Goal: Information Seeking & Learning: Learn about a topic

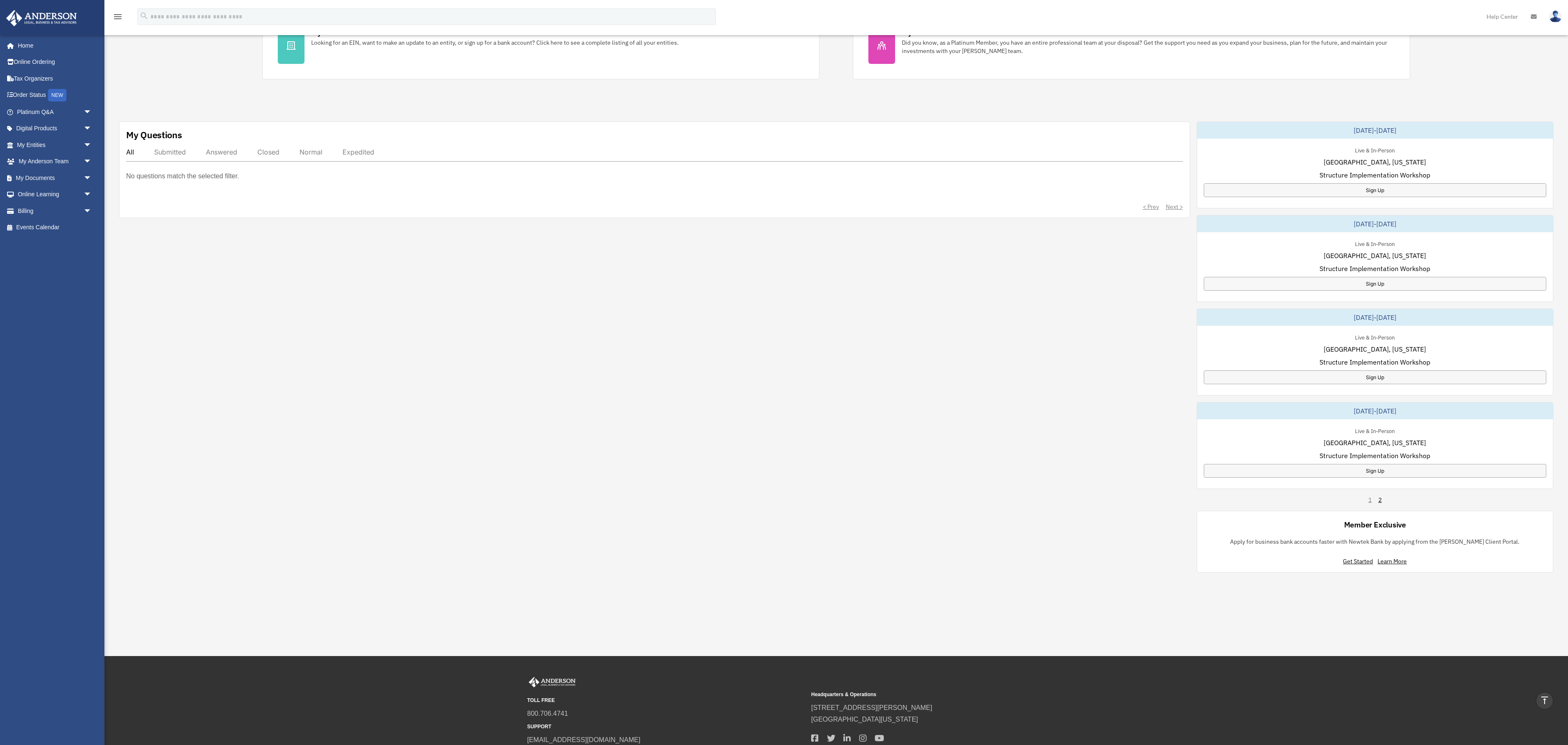
scroll to position [228, 0]
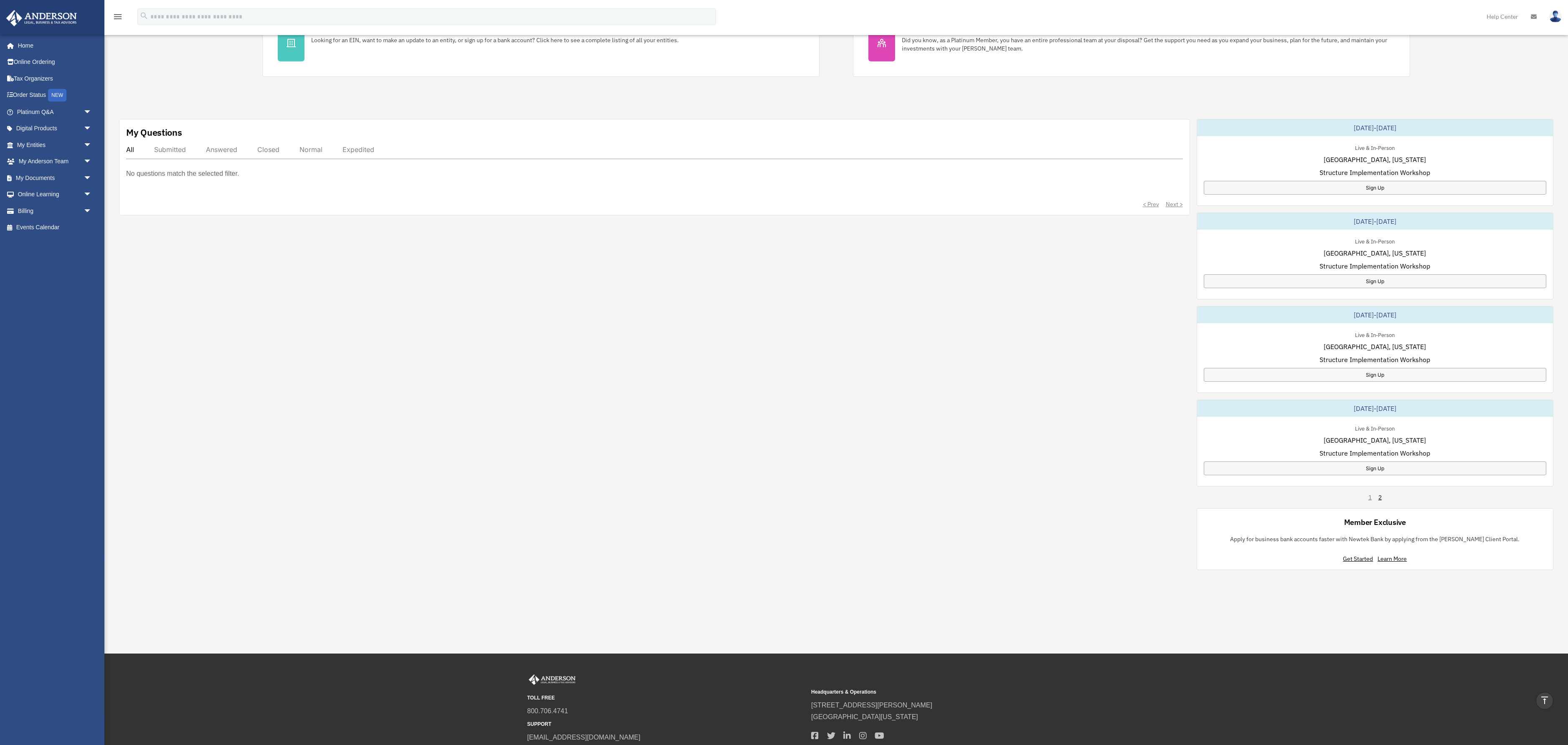
click at [1378, 352] on span "Las Vegas, Nevada" at bounding box center [1375, 346] width 102 height 10
click at [1329, 323] on div "October 23-24, 2025" at bounding box center [1375, 315] width 356 height 16
click at [1432, 323] on div "[DATE]-[DATE]" at bounding box center [1375, 315] width 356 height 16
click at [1432, 323] on div "October 23-24, 2025" at bounding box center [1375, 315] width 356 height 16
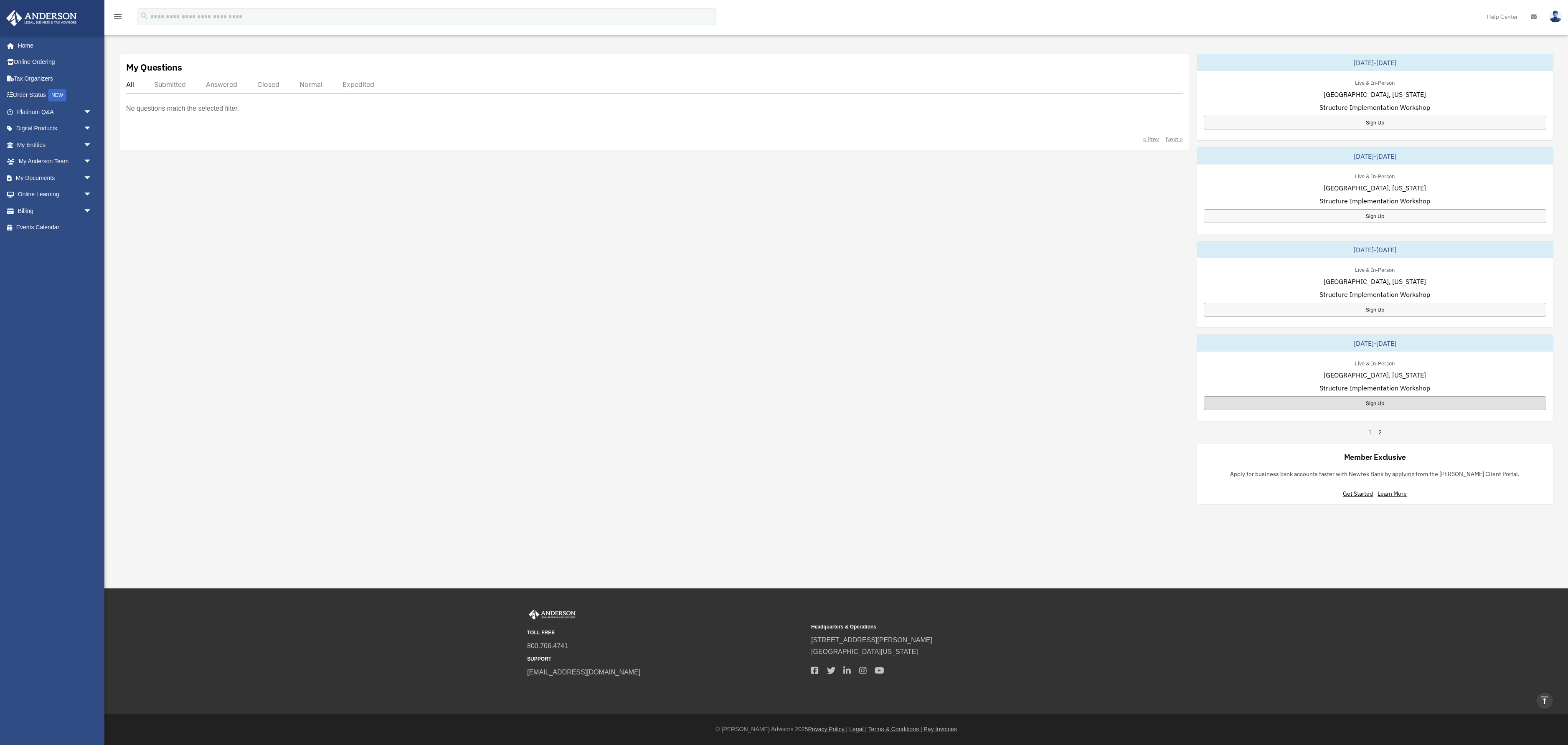
scroll to position [359, 0]
click at [1444, 258] on div "October 23-24, 2025" at bounding box center [1375, 250] width 356 height 16
click at [1354, 258] on div "October 23-24, 2025" at bounding box center [1375, 250] width 356 height 16
click at [1382, 299] on span "Structure Implementation Workshop" at bounding box center [1375, 295] width 111 height 10
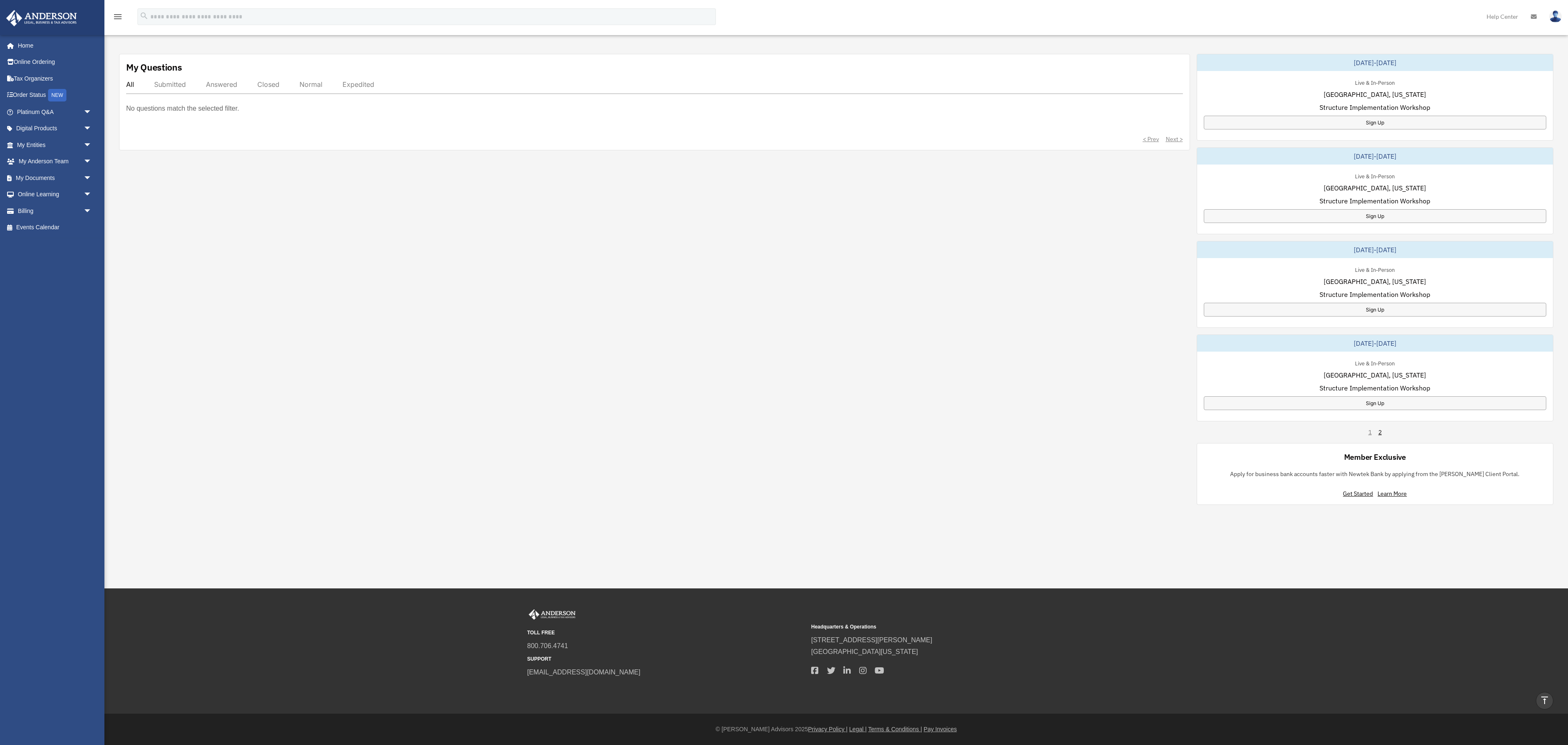
click at [1382, 299] on span "Structure Implementation Workshop" at bounding box center [1375, 295] width 111 height 10
click at [1447, 323] on div "Live & In-Person Las Vegas, Nevada Structure Implementation Workshop Sign Up" at bounding box center [1375, 290] width 356 height 65
click at [1317, 258] on div "October 23-24, 2025" at bounding box center [1375, 250] width 356 height 16
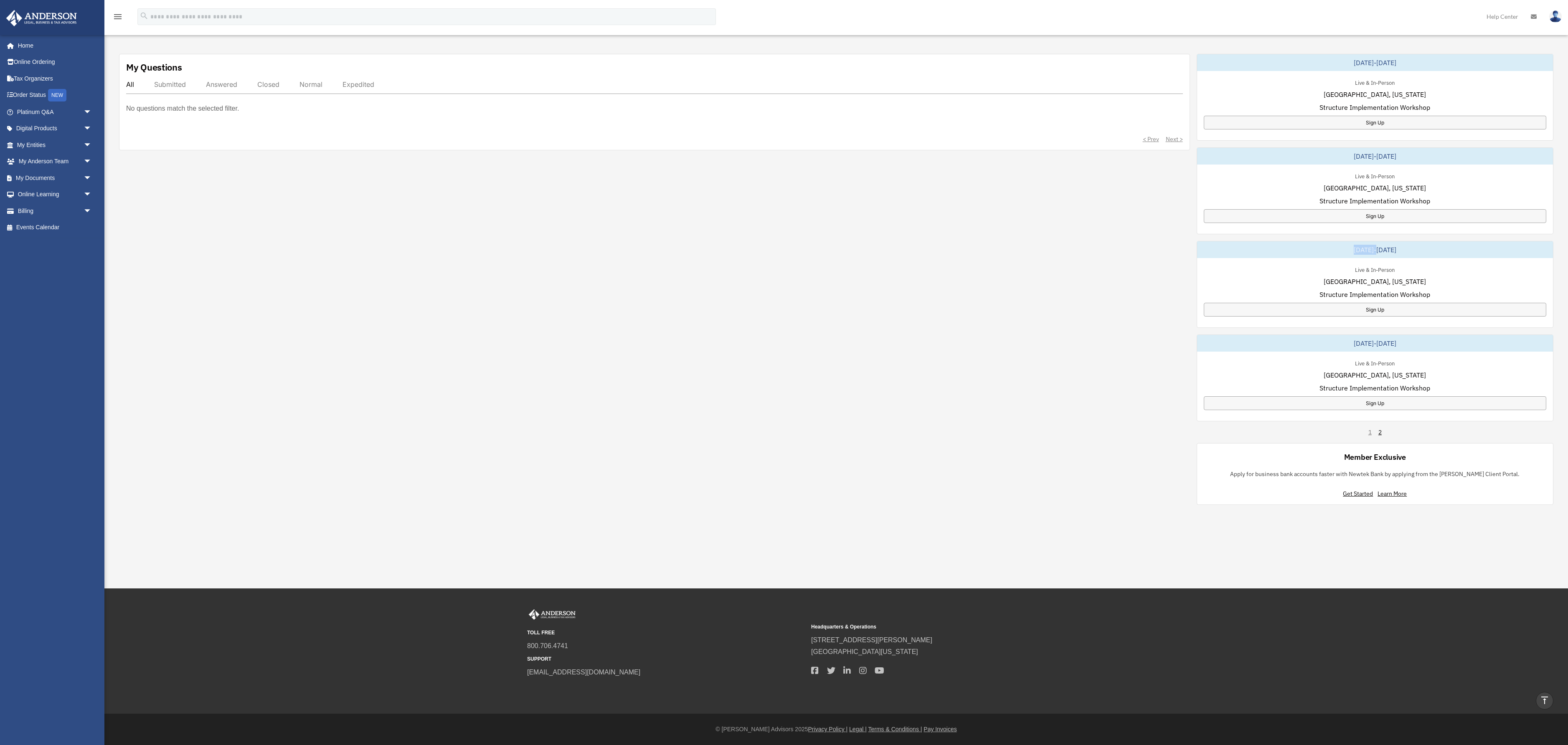
drag, startPoint x: 1317, startPoint y: 288, endPoint x: 1393, endPoint y: 291, distance: 76.1
click at [1339, 258] on div "October 23-24, 2025" at bounding box center [1375, 250] width 356 height 16
drag, startPoint x: 1425, startPoint y: 295, endPoint x: 1313, endPoint y: 293, distance: 112.0
click at [1313, 258] on div "October 23-24, 2025" at bounding box center [1375, 250] width 356 height 16
click at [1312, 258] on div "October 23-24, 2025" at bounding box center [1375, 250] width 356 height 16
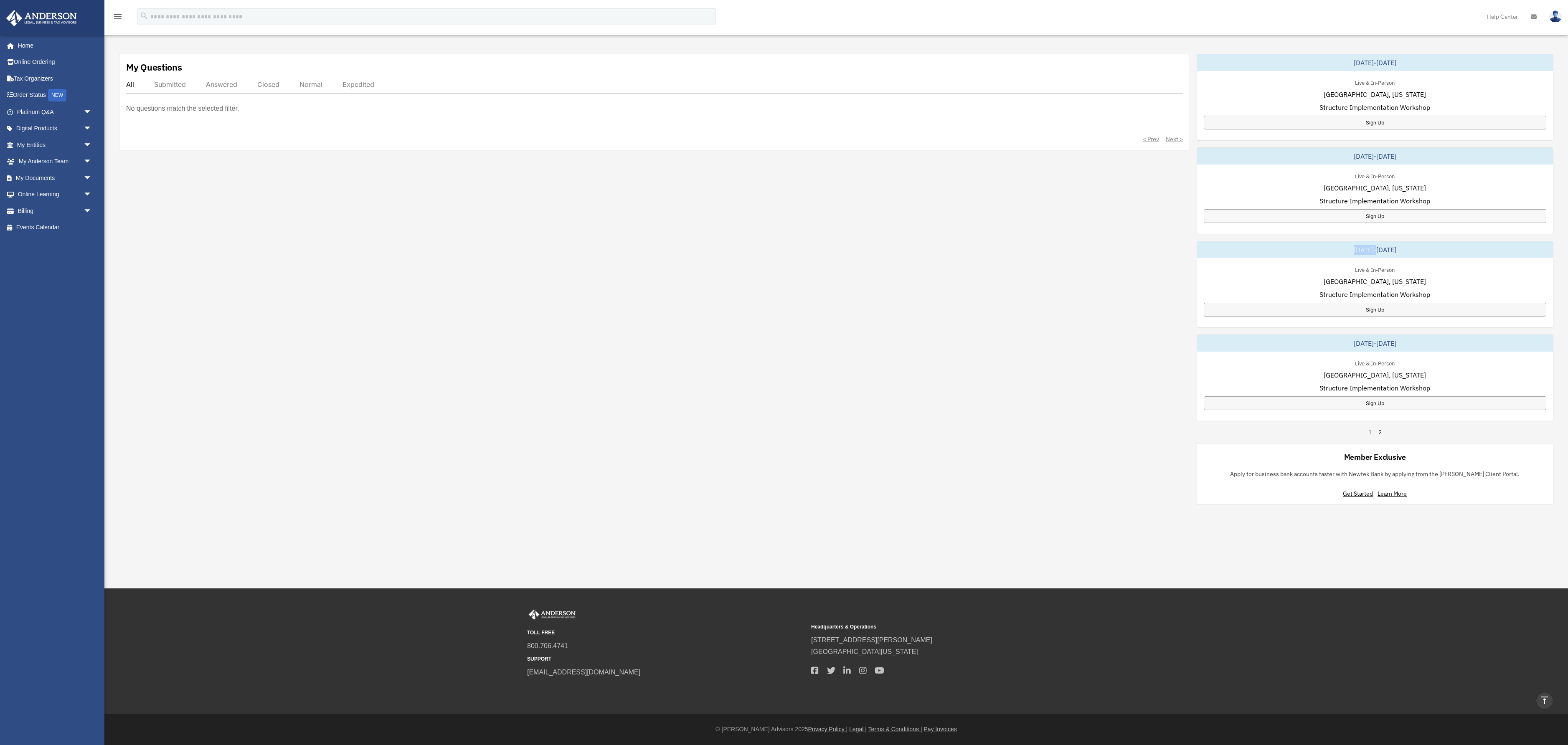
click at [1312, 258] on div "[DATE]-[DATE]" at bounding box center [1375, 250] width 356 height 16
click at [1490, 258] on div "[DATE]-[DATE]" at bounding box center [1375, 250] width 356 height 16
click at [1482, 258] on div "[DATE]-[DATE]" at bounding box center [1375, 250] width 356 height 16
click at [1557, 20] on img at bounding box center [1555, 16] width 13 height 12
click at [1472, 56] on link "[PERSON_NAME][EMAIL_ADDRESS][PERSON_NAME][DOMAIN_NAME]" at bounding box center [1517, 52] width 90 height 43
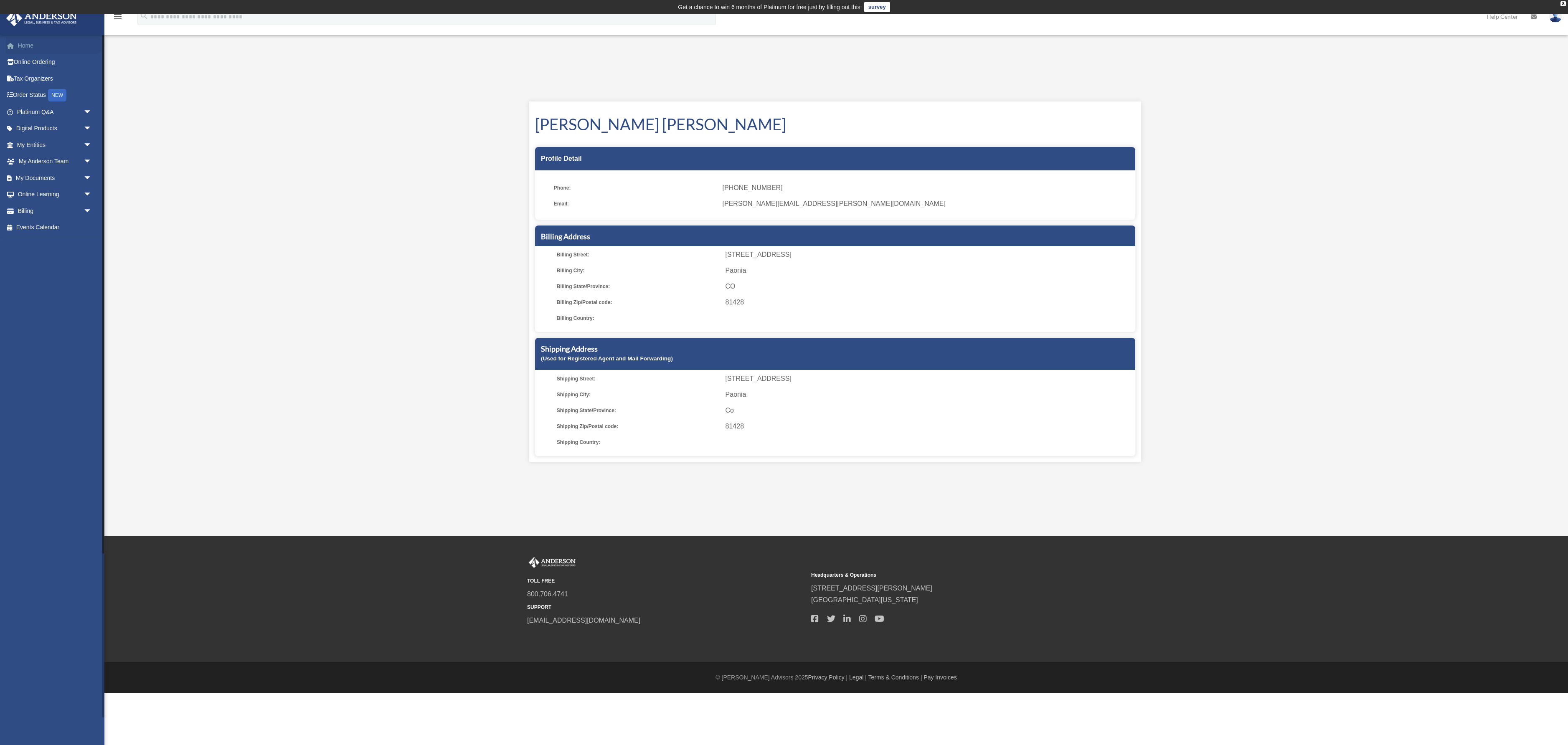
click at [40, 54] on link "Home" at bounding box center [55, 45] width 99 height 16
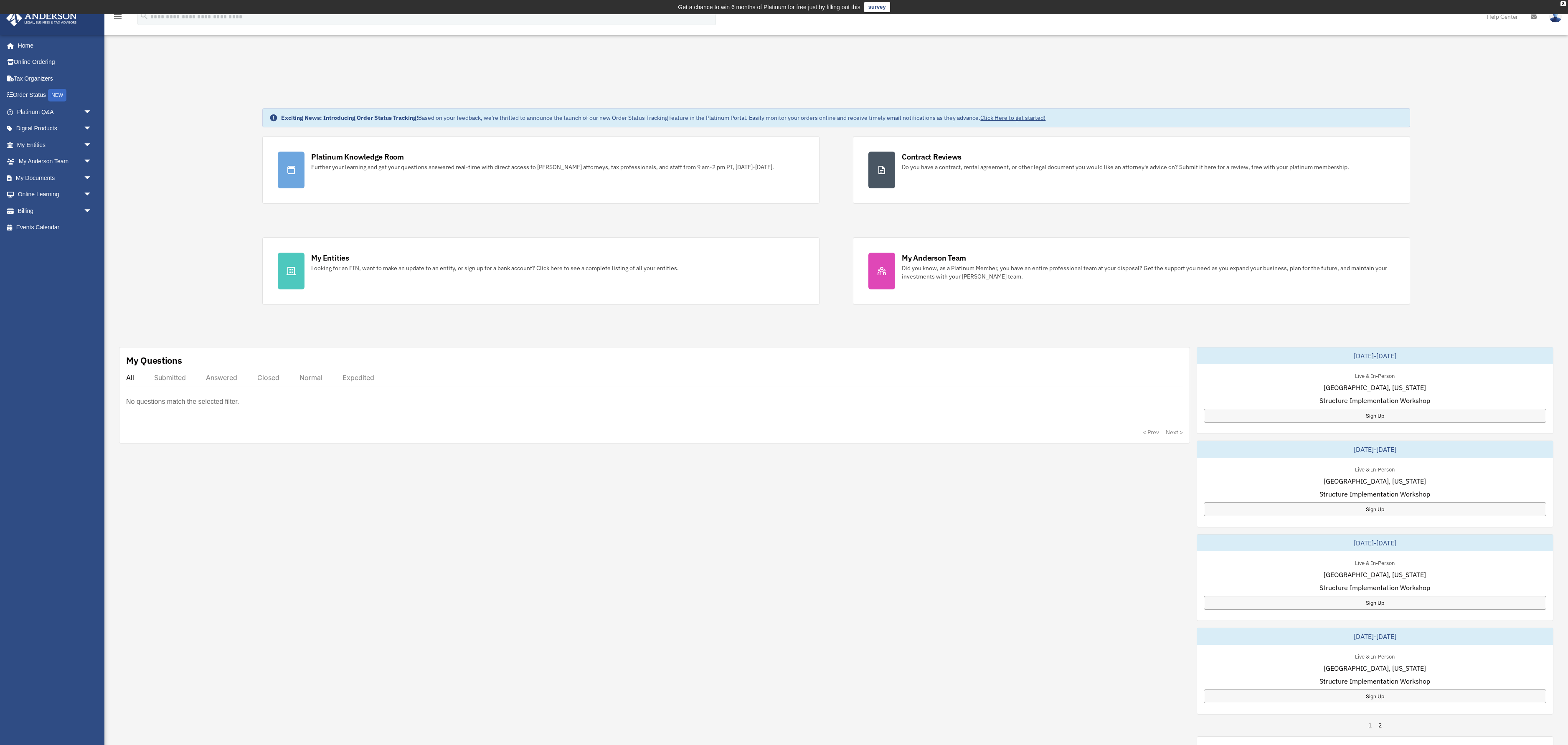
click at [1316, 551] on div "[DATE]-[DATE]" at bounding box center [1375, 542] width 356 height 16
click at [1375, 579] on span "Las Vegas, Nevada" at bounding box center [1375, 575] width 102 height 10
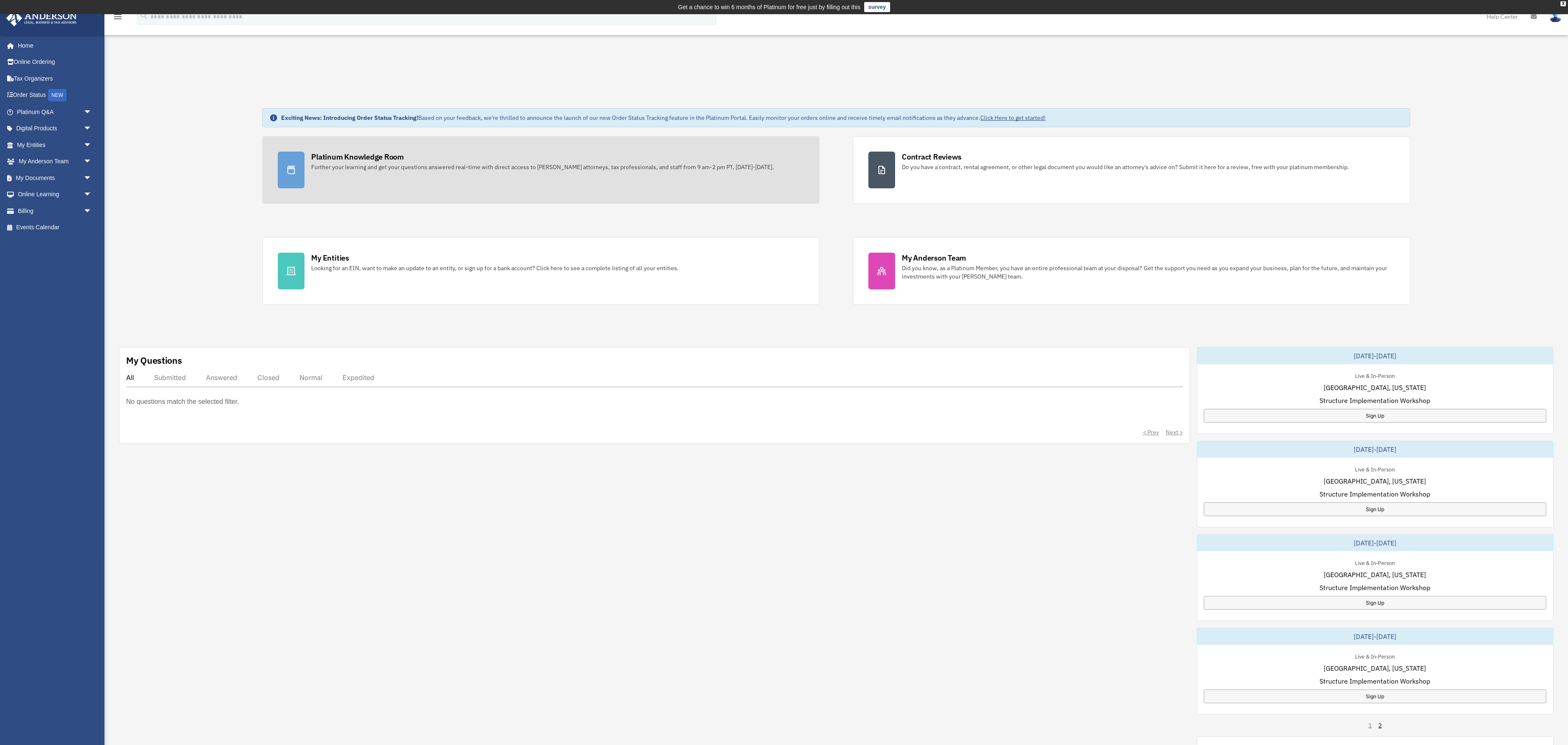
click at [554, 171] on div "Further your learning and get your questions answered real-time with direct acc…" at bounding box center [542, 167] width 463 height 9
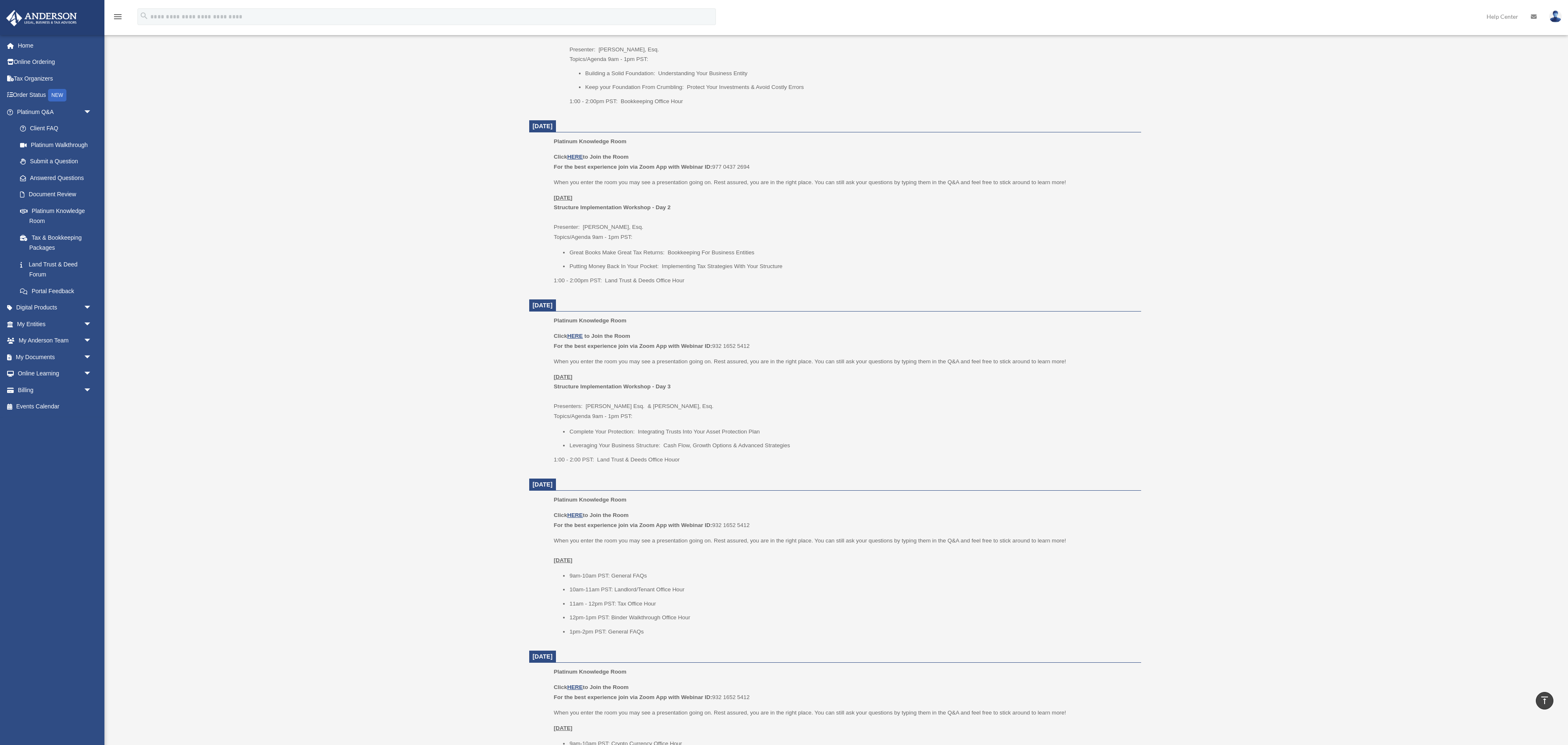
scroll to position [474, 0]
click at [686, 33] on b "Structure Implementation Workshop - Day 1" at bounding box center [628, 30] width 117 height 6
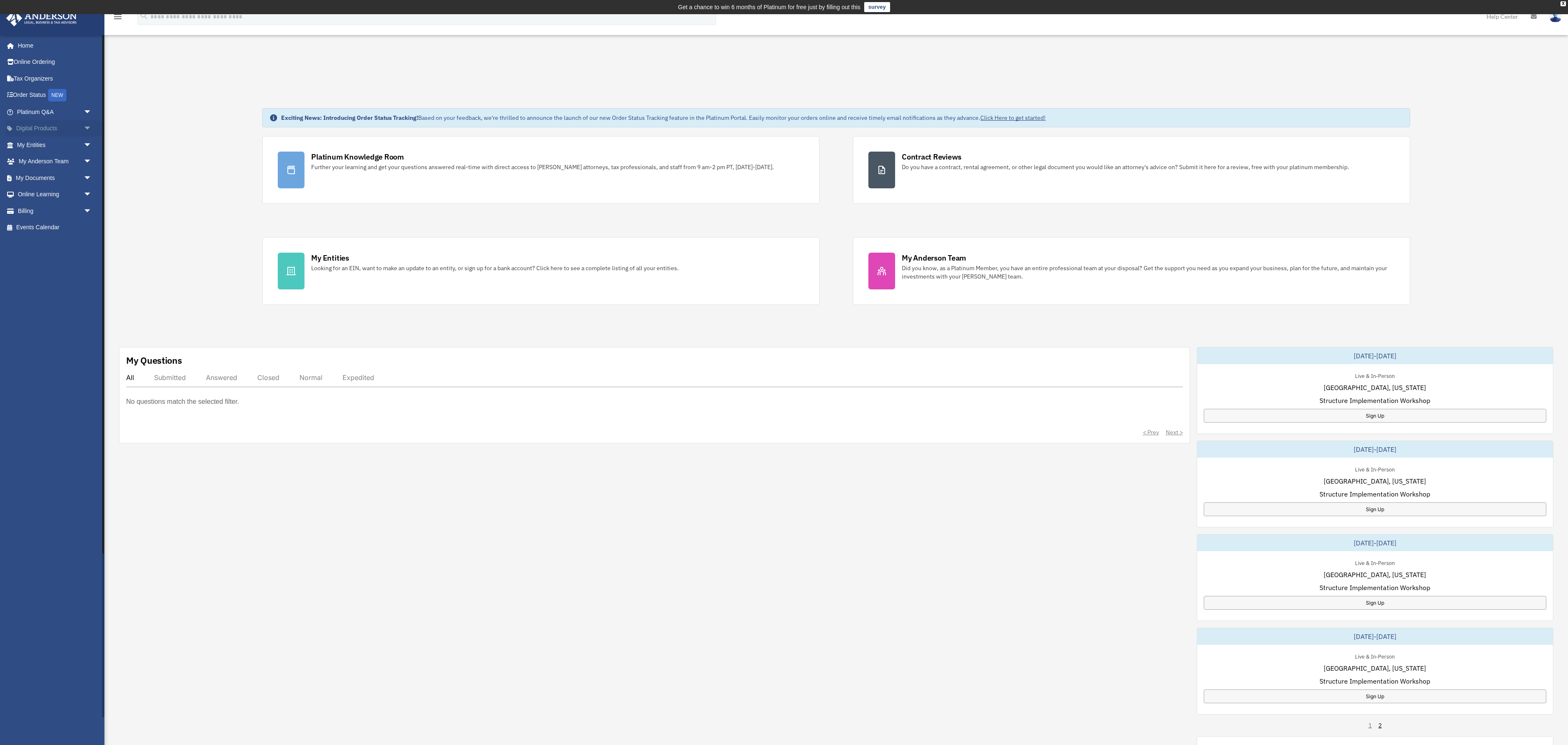
click at [51, 137] on link "Digital Products arrow_drop_down" at bounding box center [55, 128] width 99 height 16
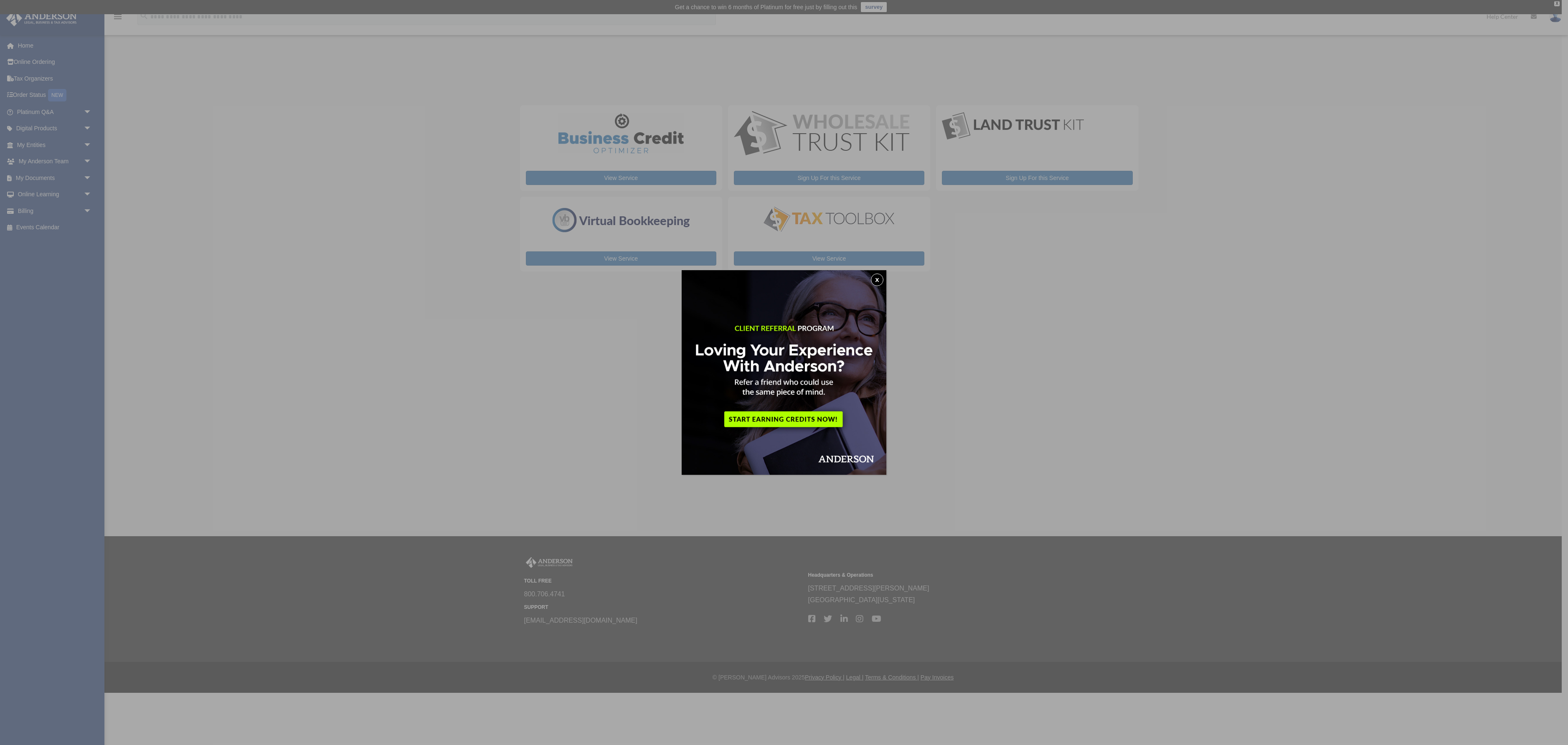
click at [1043, 404] on div "x" at bounding box center [784, 372] width 1568 height 745
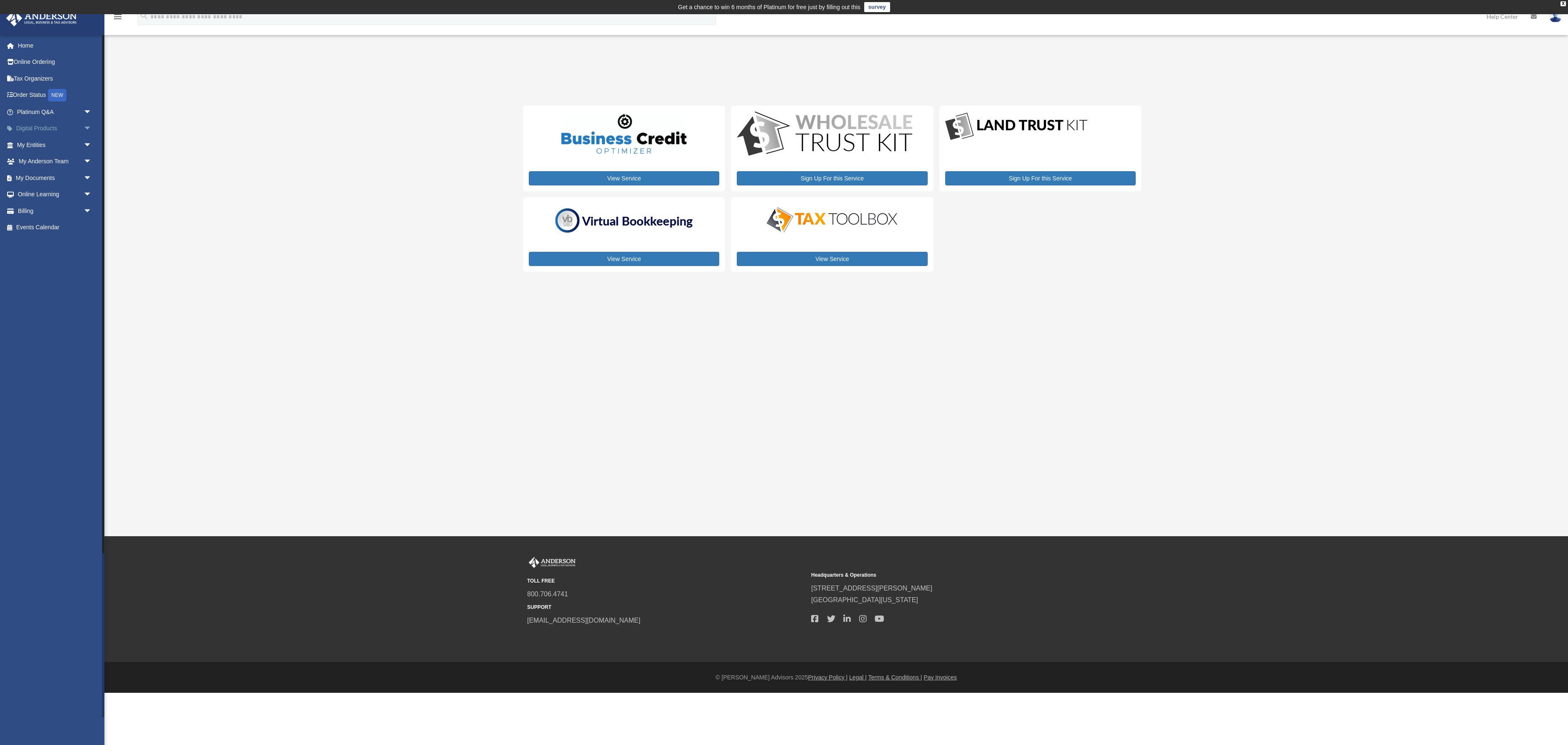
click at [43, 137] on link "Digital Products arrow_drop_down" at bounding box center [55, 128] width 99 height 16
click at [65, 121] on link "Platinum Q&A arrow_drop_down" at bounding box center [55, 111] width 99 height 16
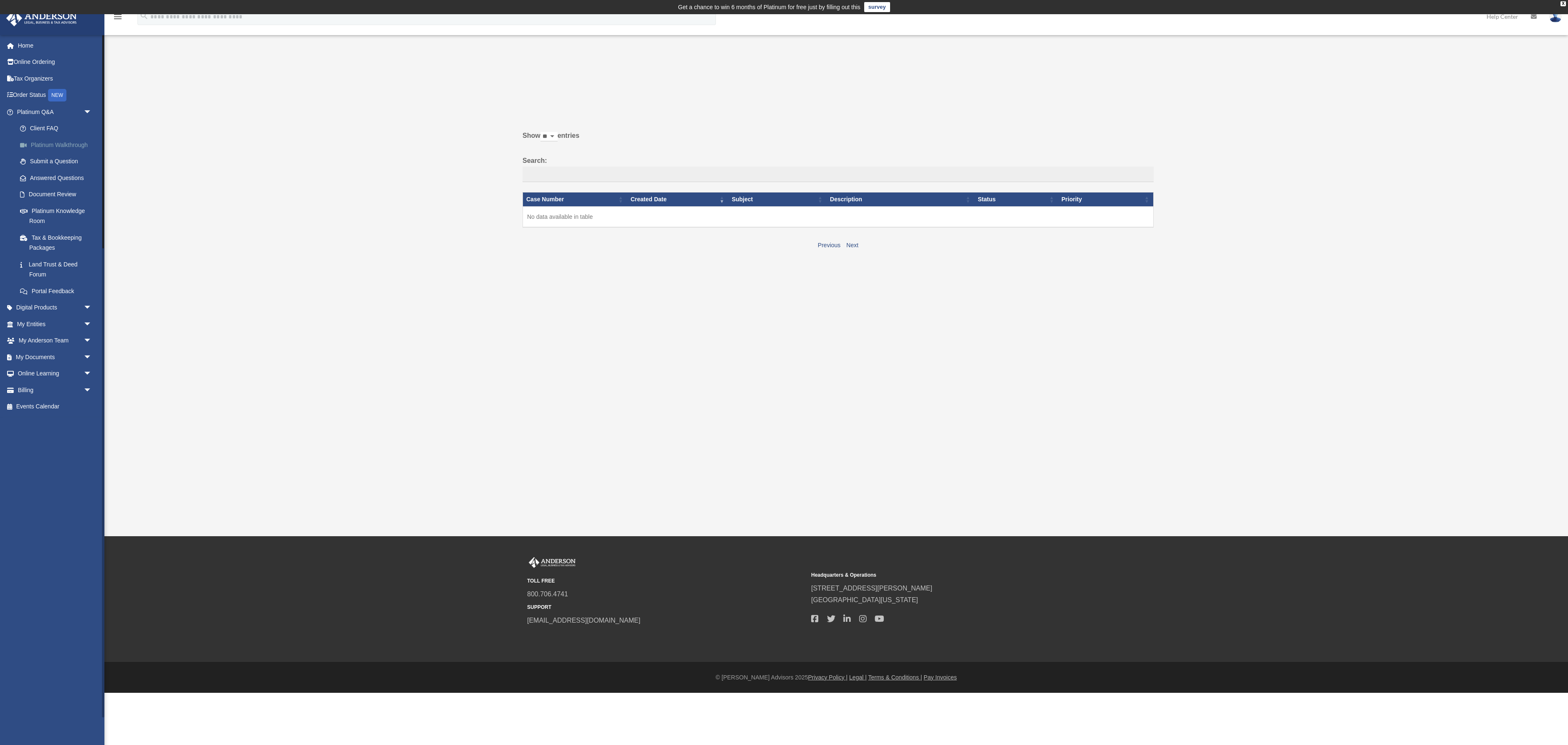
click at [82, 153] on link "Platinum Walkthrough" at bounding box center [58, 144] width 93 height 16
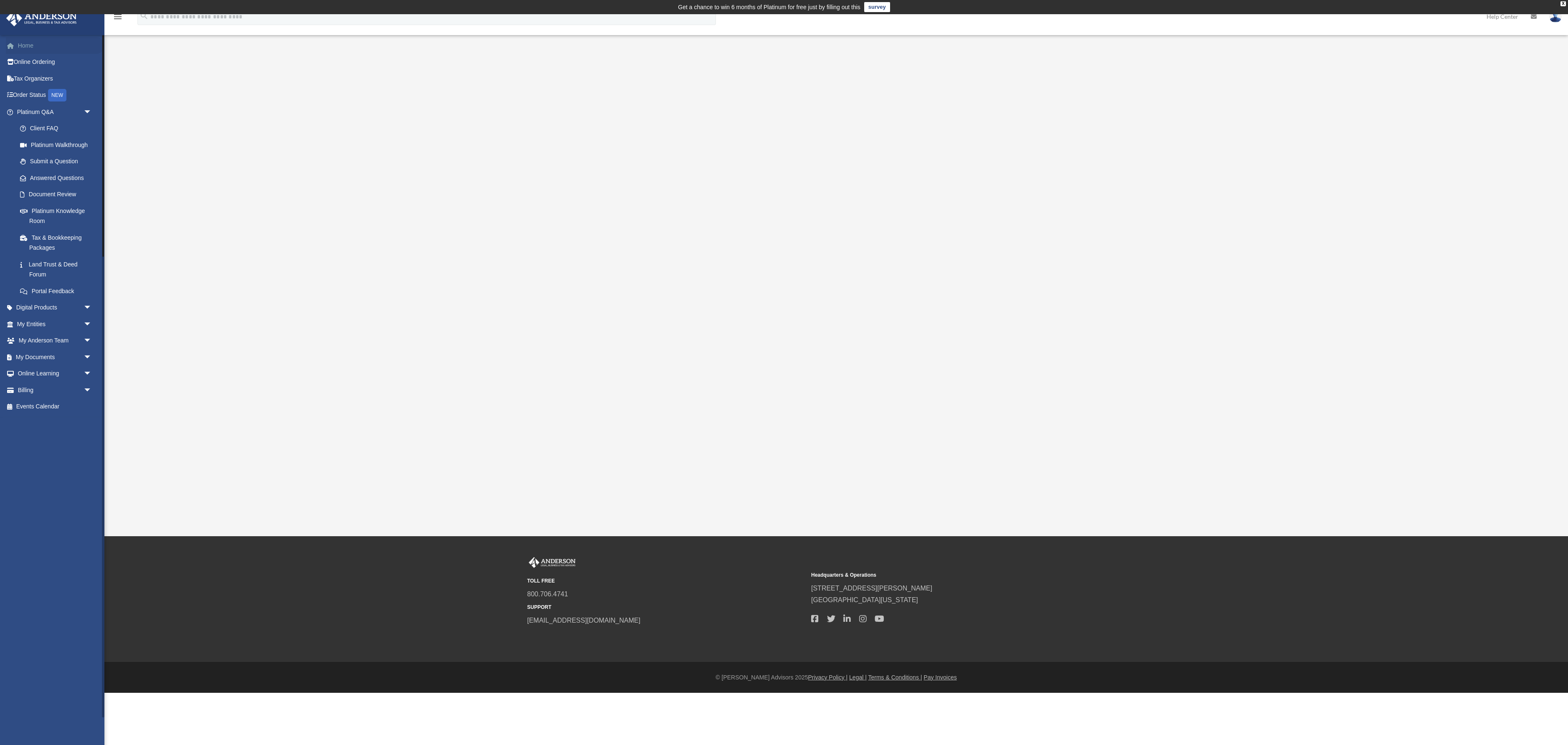
click at [42, 54] on link "Home" at bounding box center [55, 45] width 99 height 16
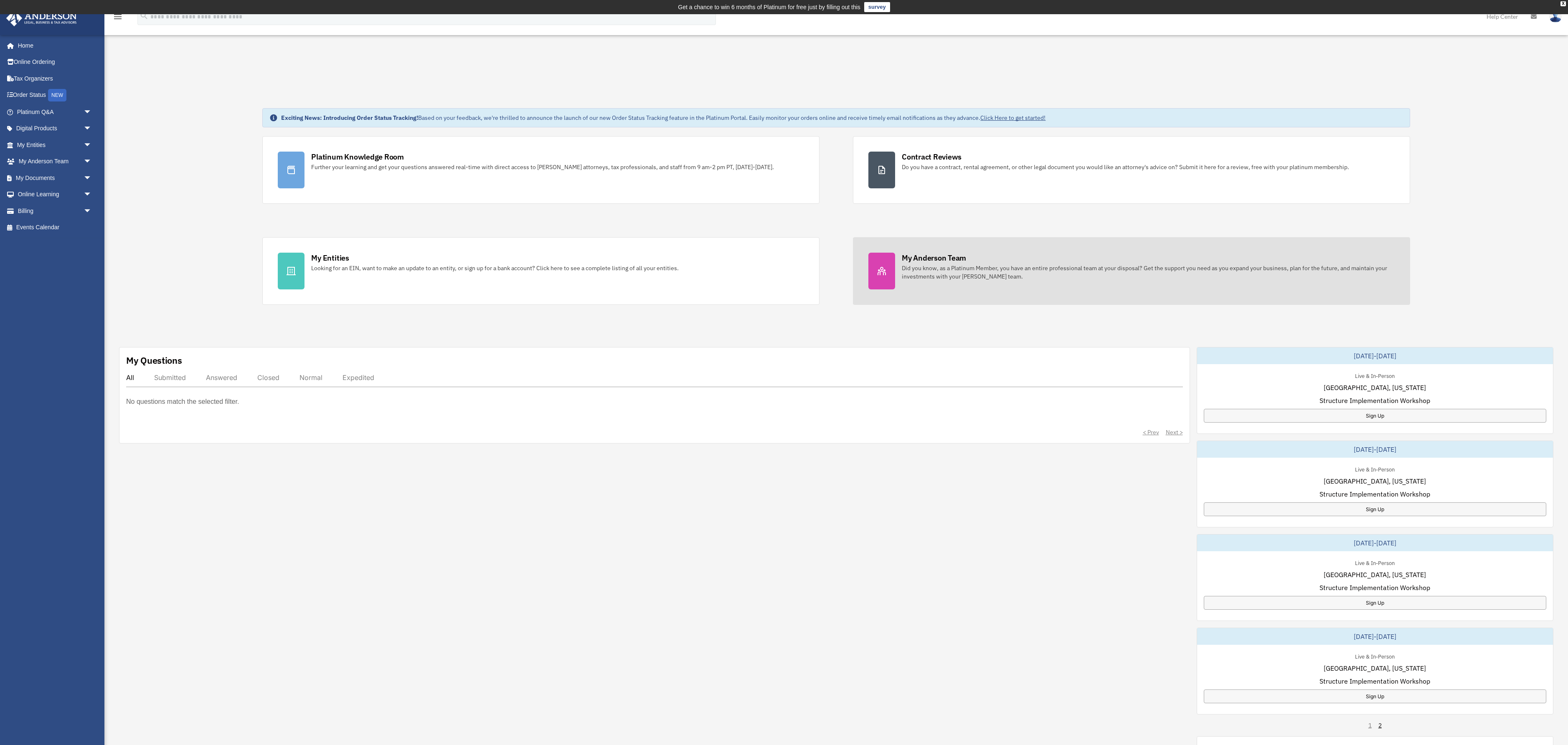
click at [978, 281] on div "Did you know, as a Platinum Member, you have an entire professional team at you…" at bounding box center [1149, 272] width 493 height 16
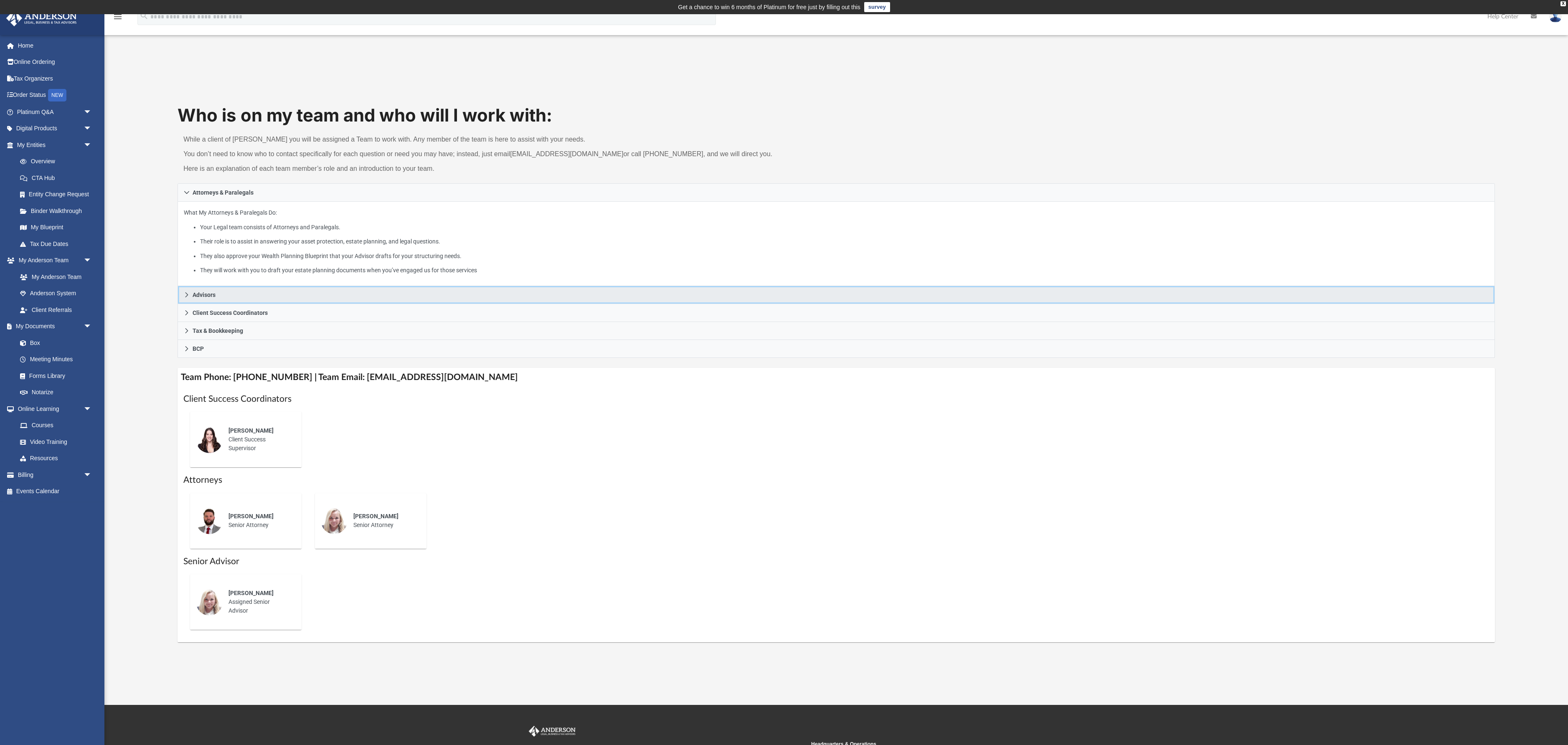
click at [215, 298] on span "Advisors" at bounding box center [204, 295] width 23 height 6
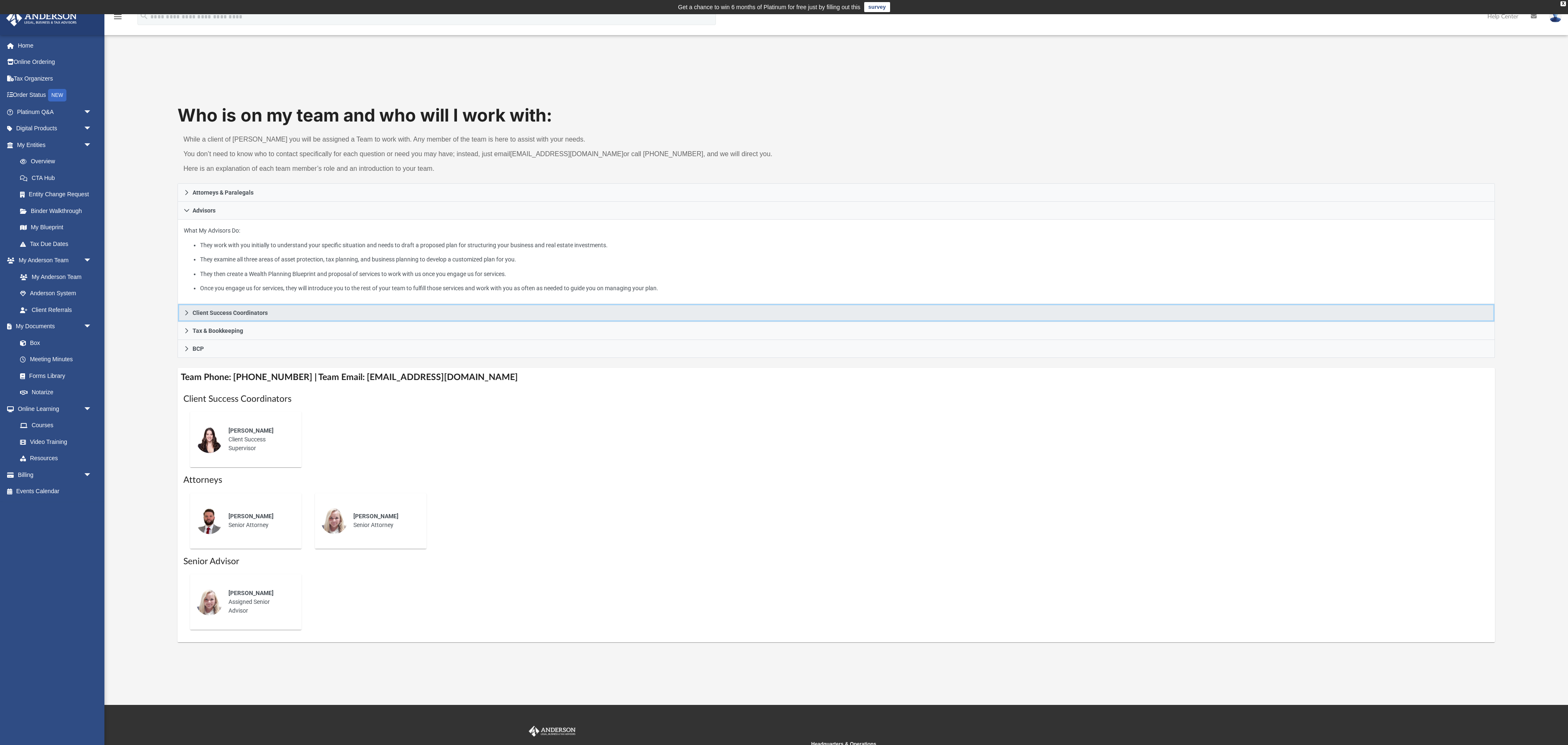
click at [258, 322] on link "Client Success Coordinators" at bounding box center [836, 313] width 1317 height 18
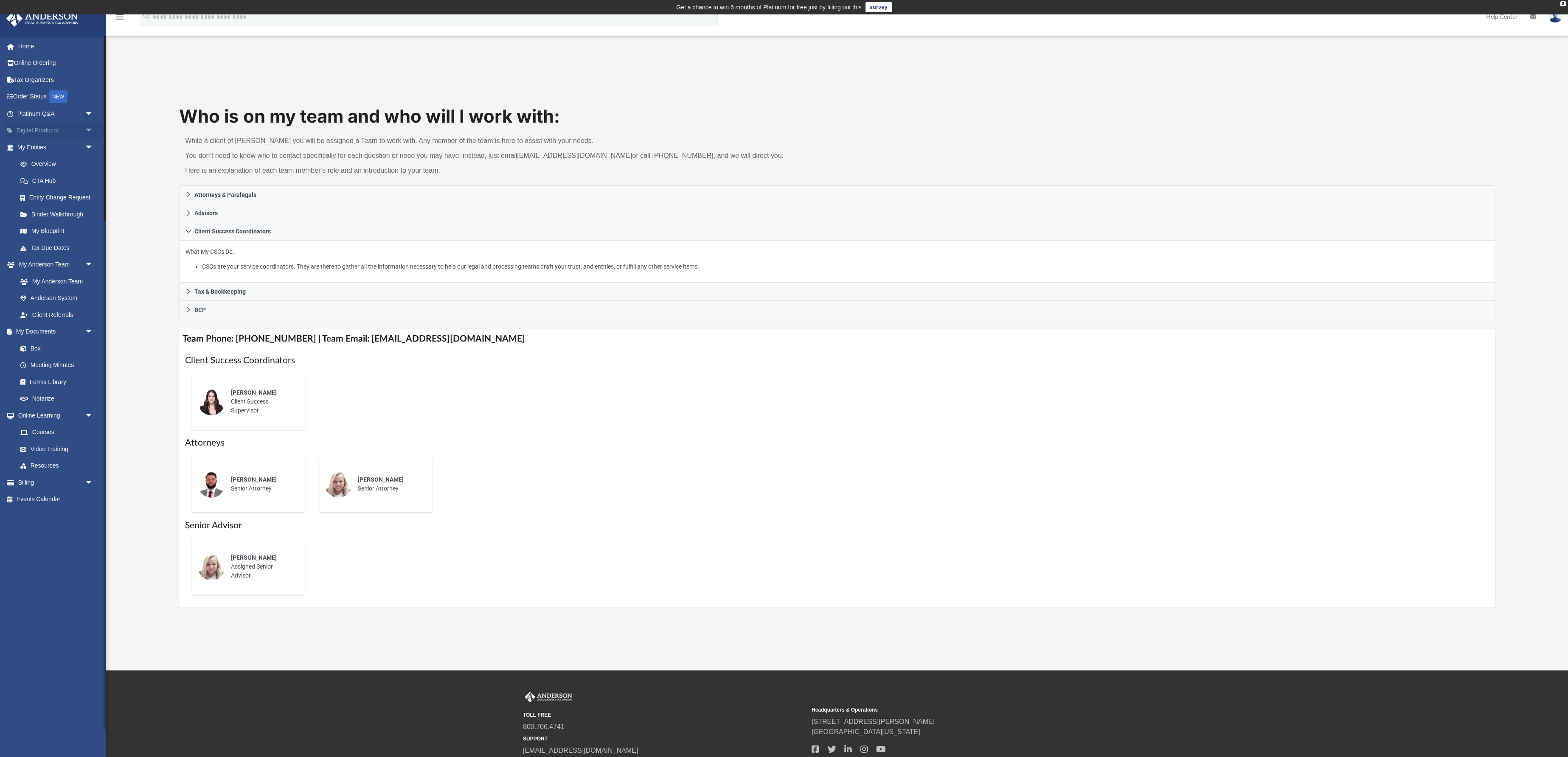
click at [51, 139] on link "Digital Products arrow_drop_down" at bounding box center [56, 130] width 100 height 17
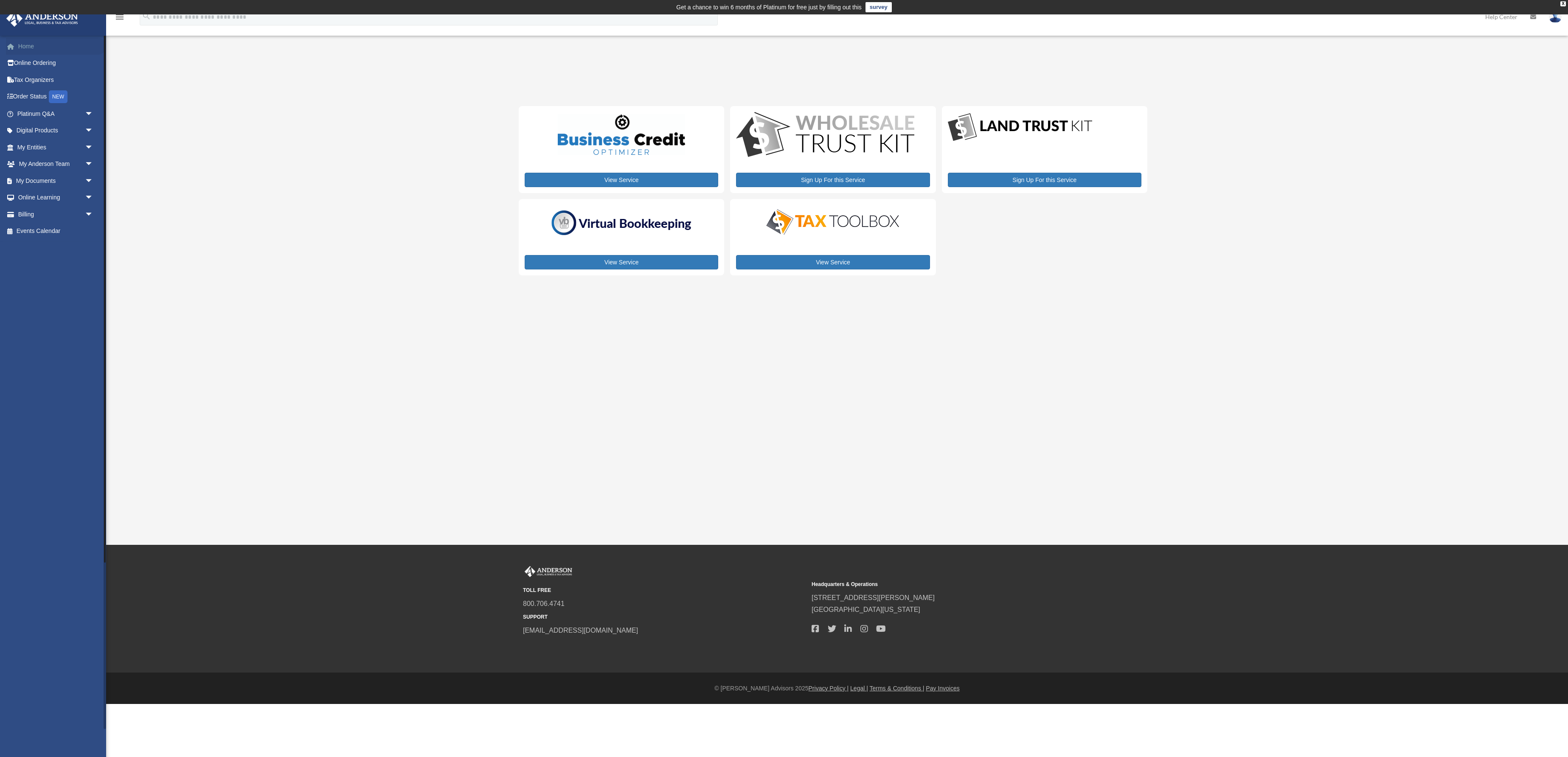
click at [38, 55] on link "Home" at bounding box center [56, 46] width 100 height 17
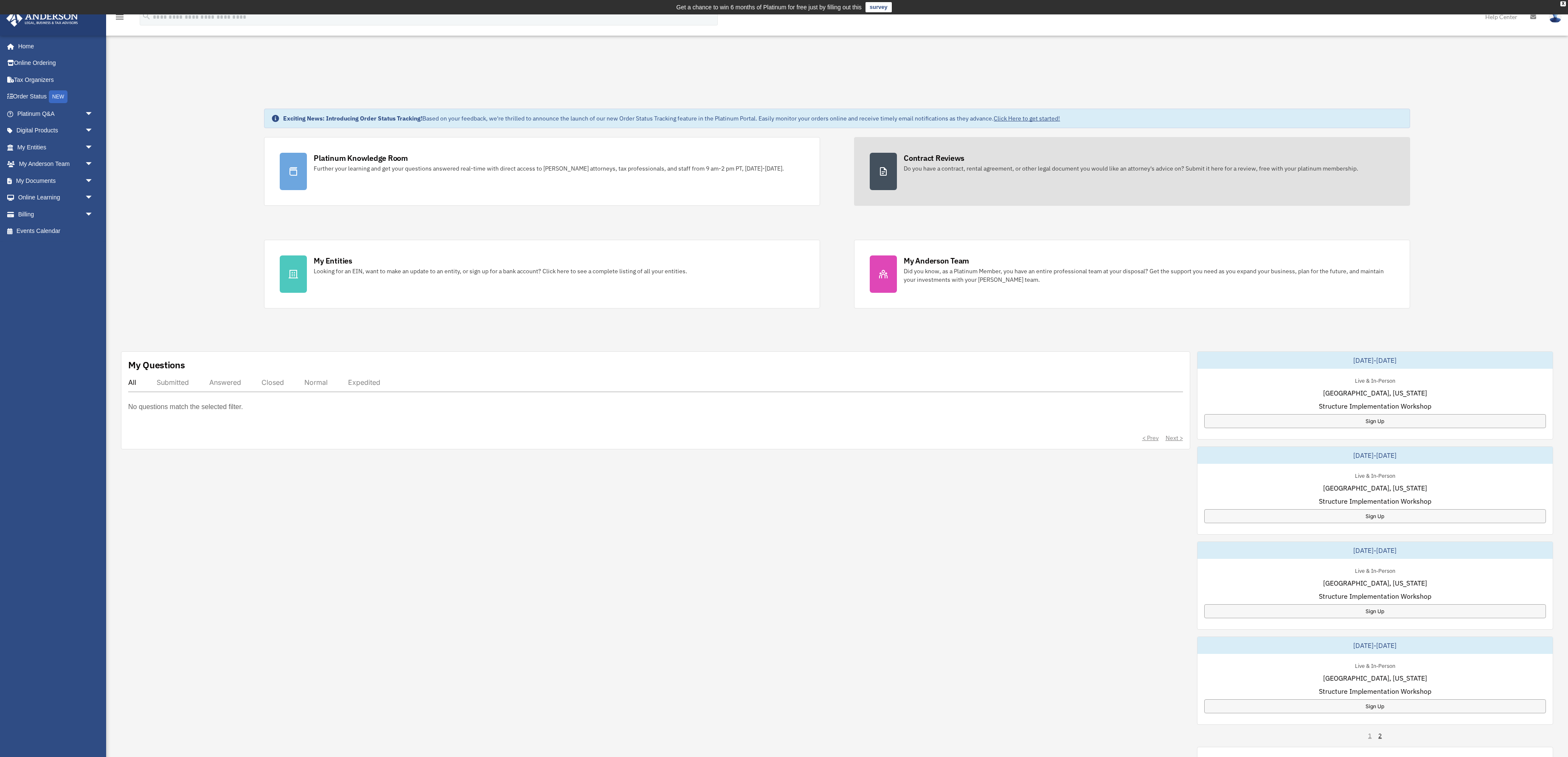
click at [896, 190] on div at bounding box center [883, 171] width 27 height 37
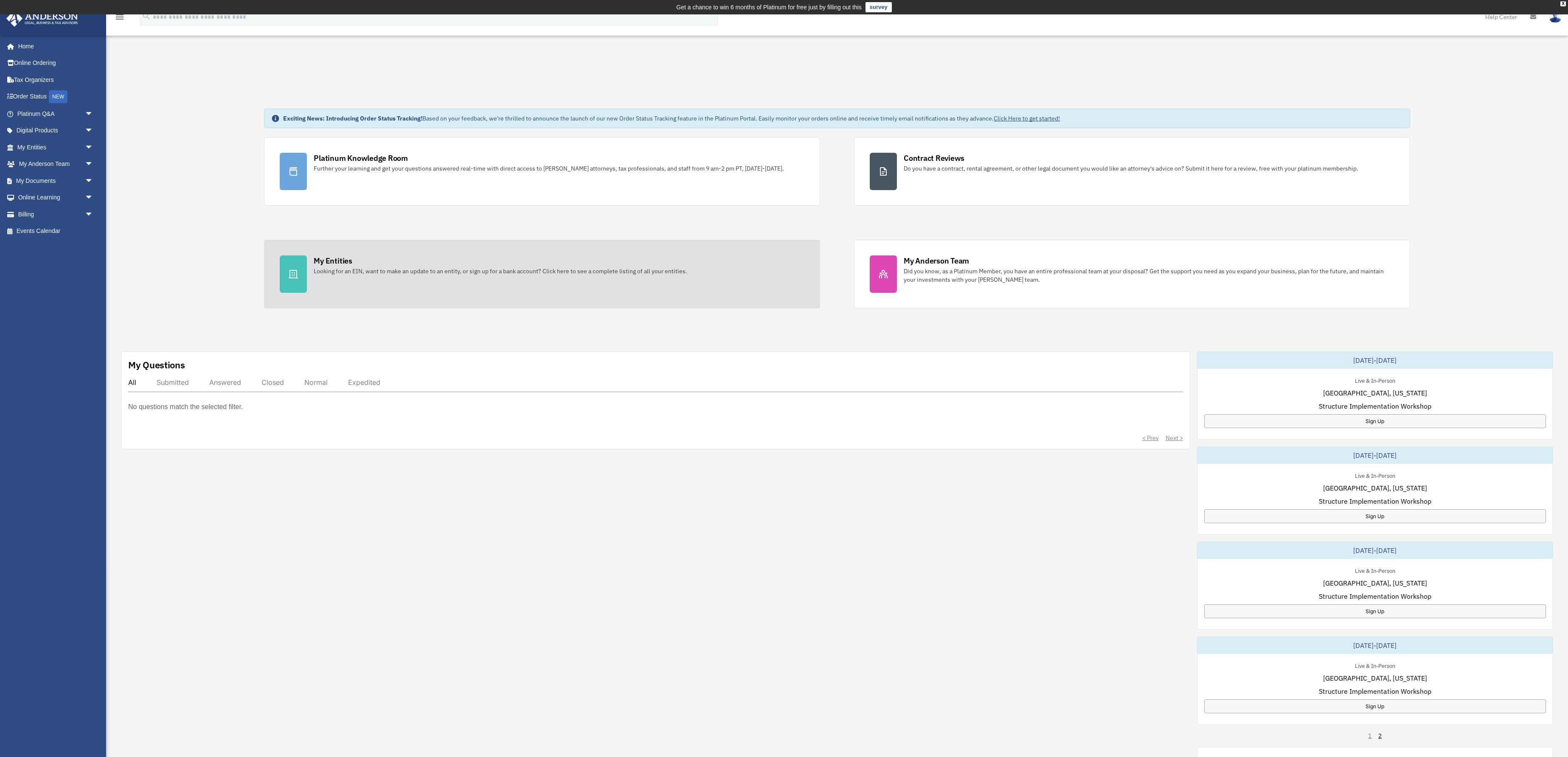
click at [526, 275] on div "Looking for an EIN, want to make an update to an entity, or sign up for a bank …" at bounding box center [500, 272] width 374 height 9
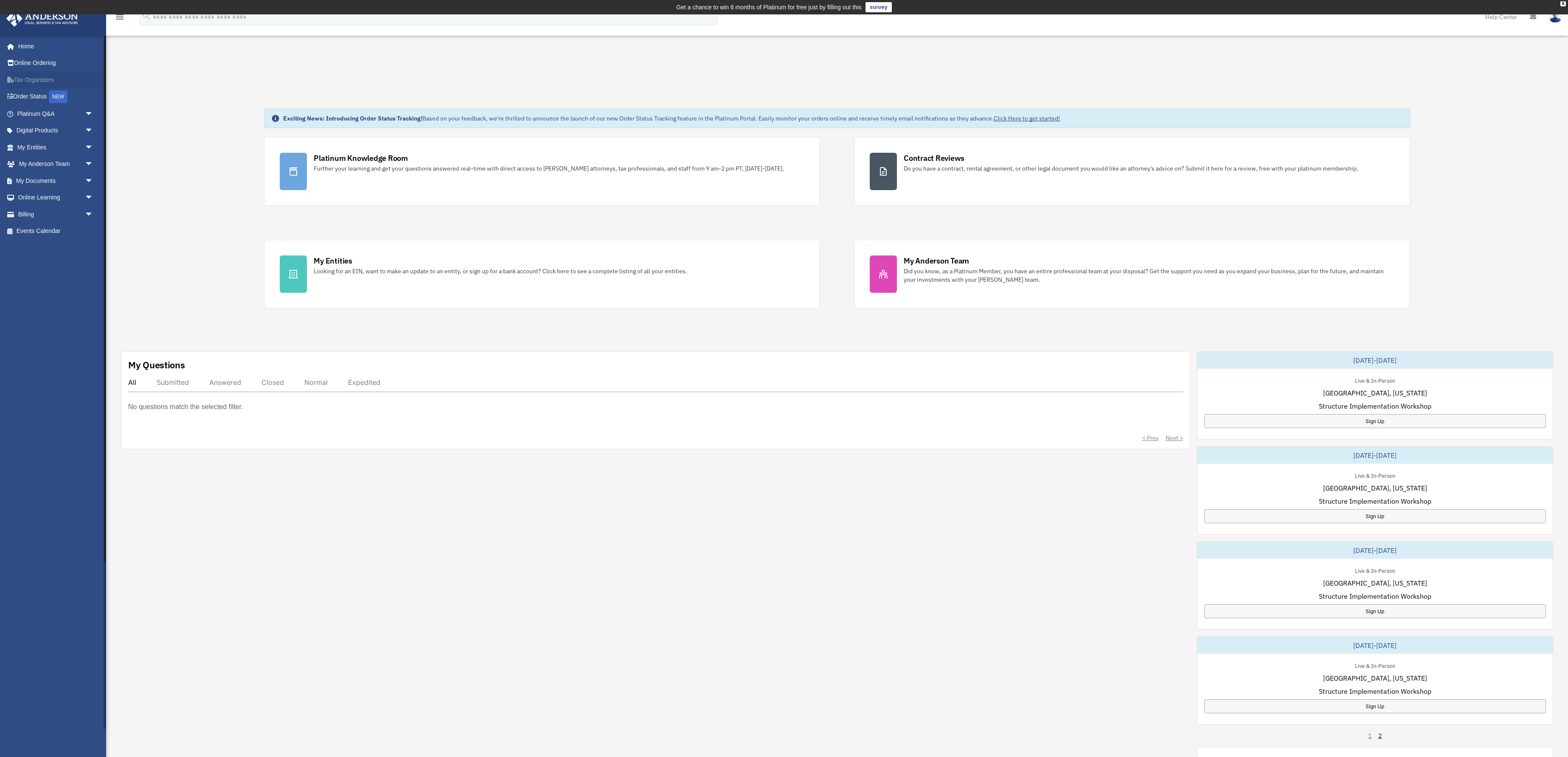
click at [58, 88] on link "Tax Organizers" at bounding box center [56, 79] width 100 height 17
click at [48, 206] on link "Online Learning arrow_drop_down" at bounding box center [56, 197] width 100 height 17
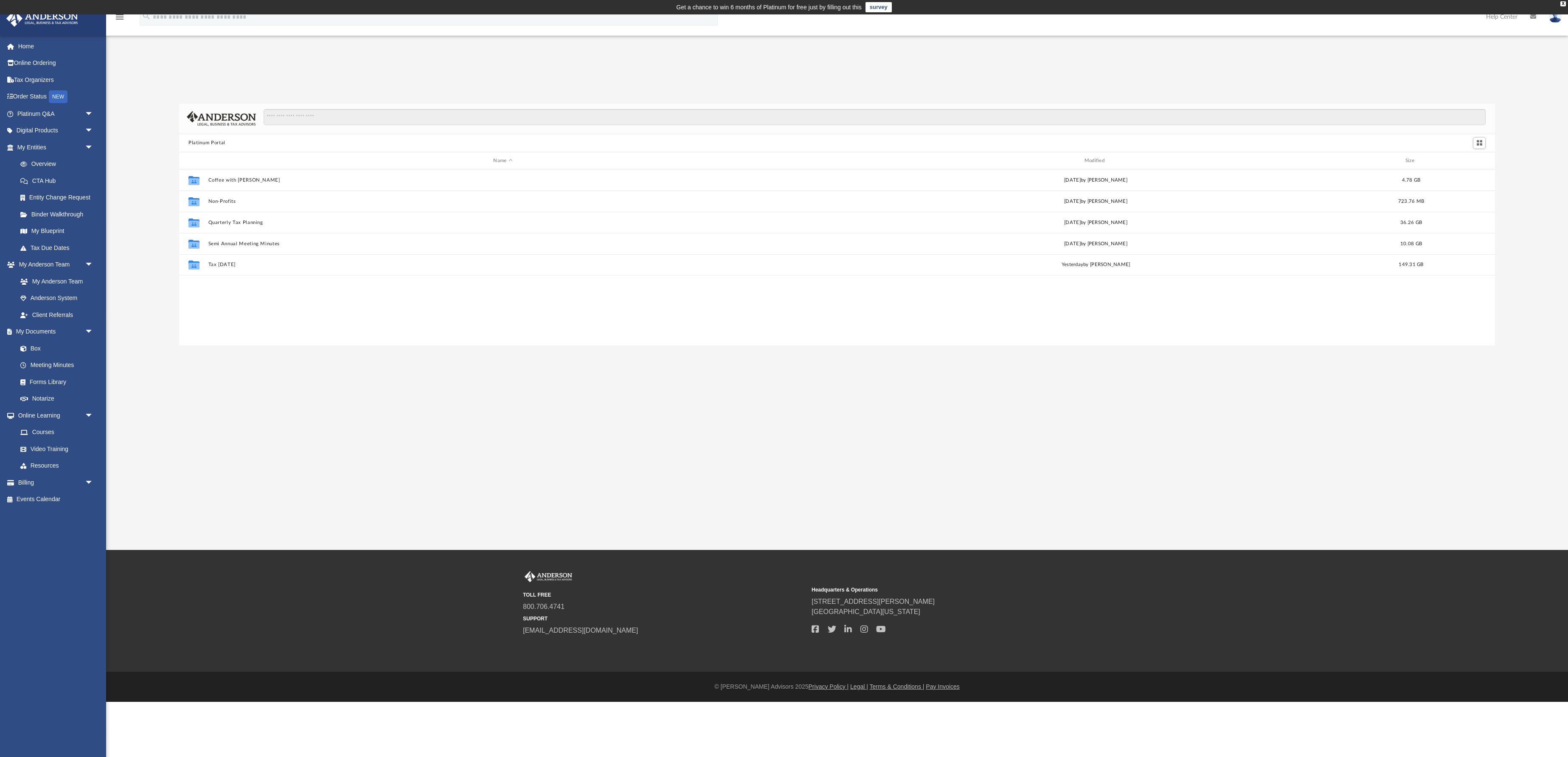
scroll to position [377, 1316]
click at [260, 268] on button "Tax [DATE]" at bounding box center [503, 265] width 589 height 6
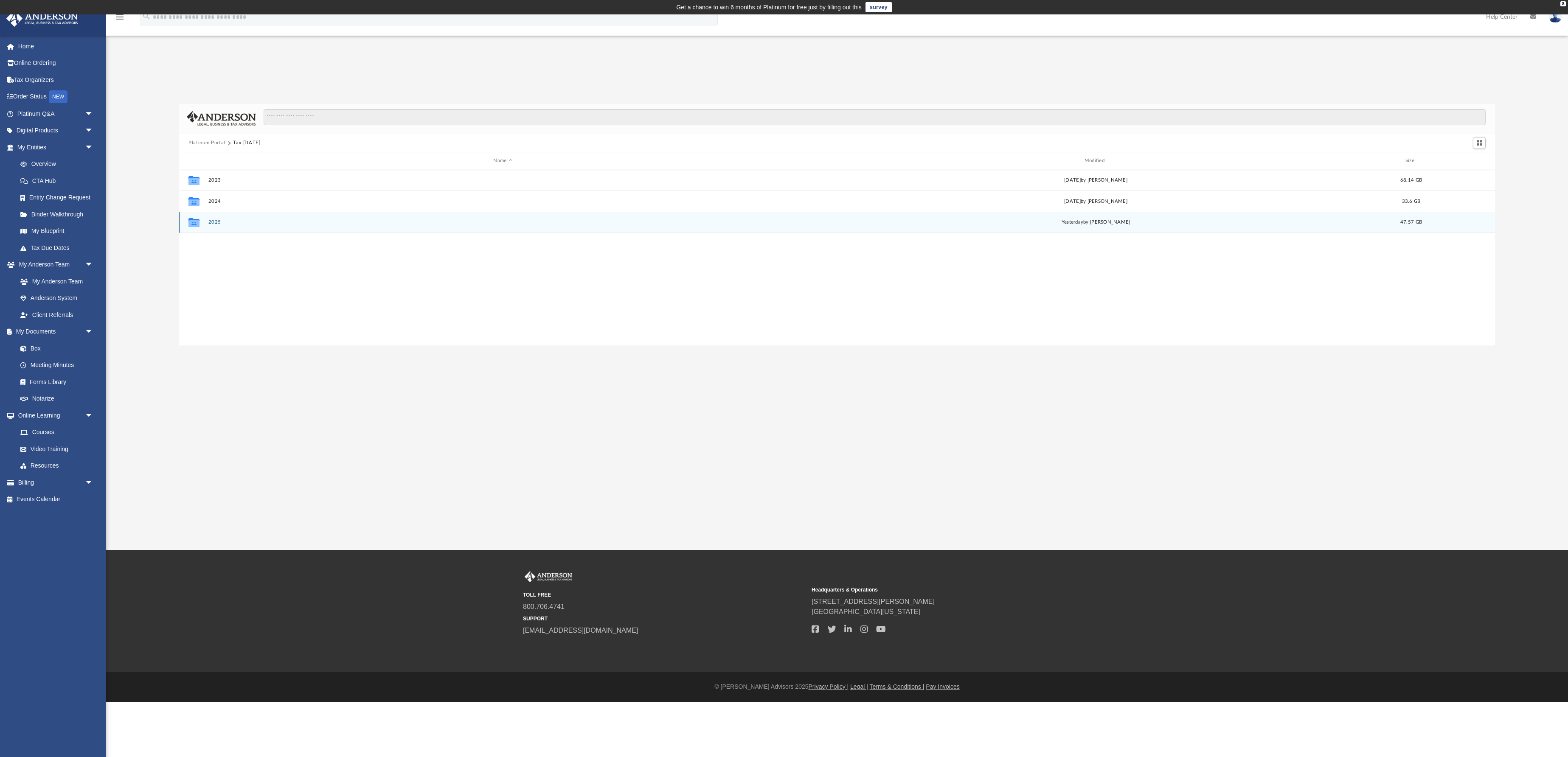
click at [272, 225] on button "2025" at bounding box center [503, 222] width 589 height 6
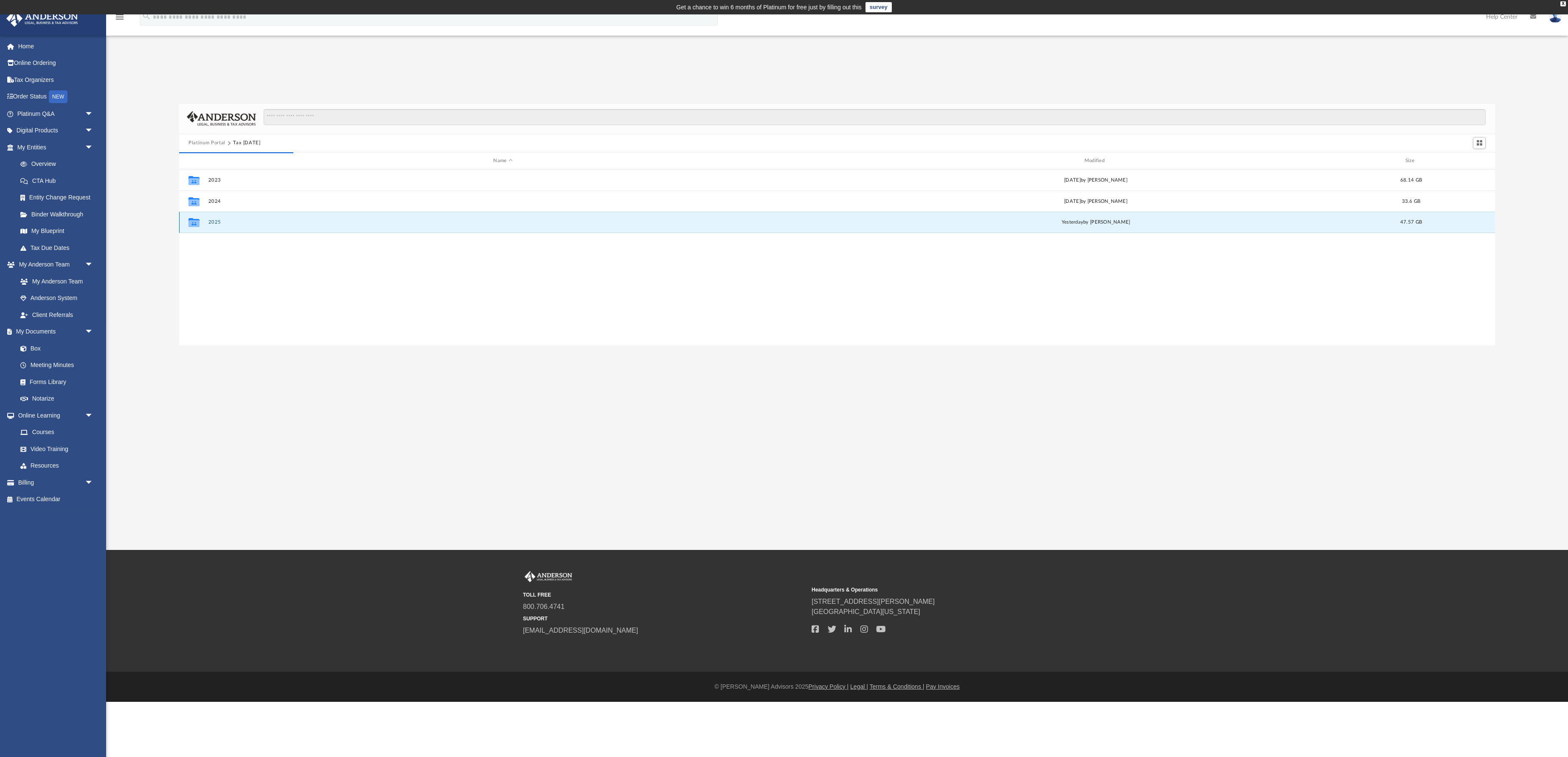
click at [1061, 225] on span "yesterday" at bounding box center [1072, 223] width 22 height 5
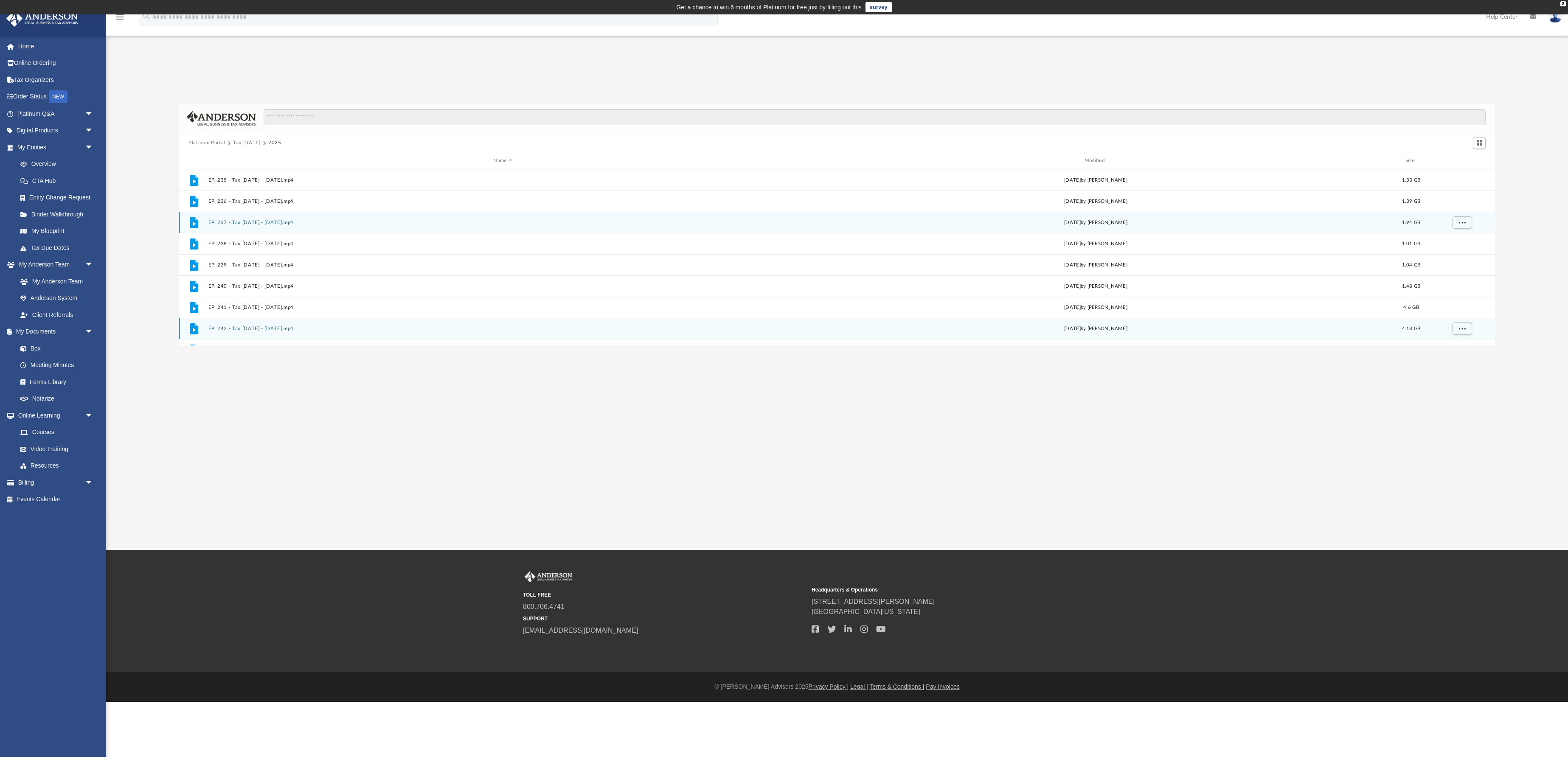
scroll to position [0, 0]
click at [417, 183] on button "EP. 235 - Tax [DATE] - [DATE].mp4" at bounding box center [503, 180] width 589 height 6
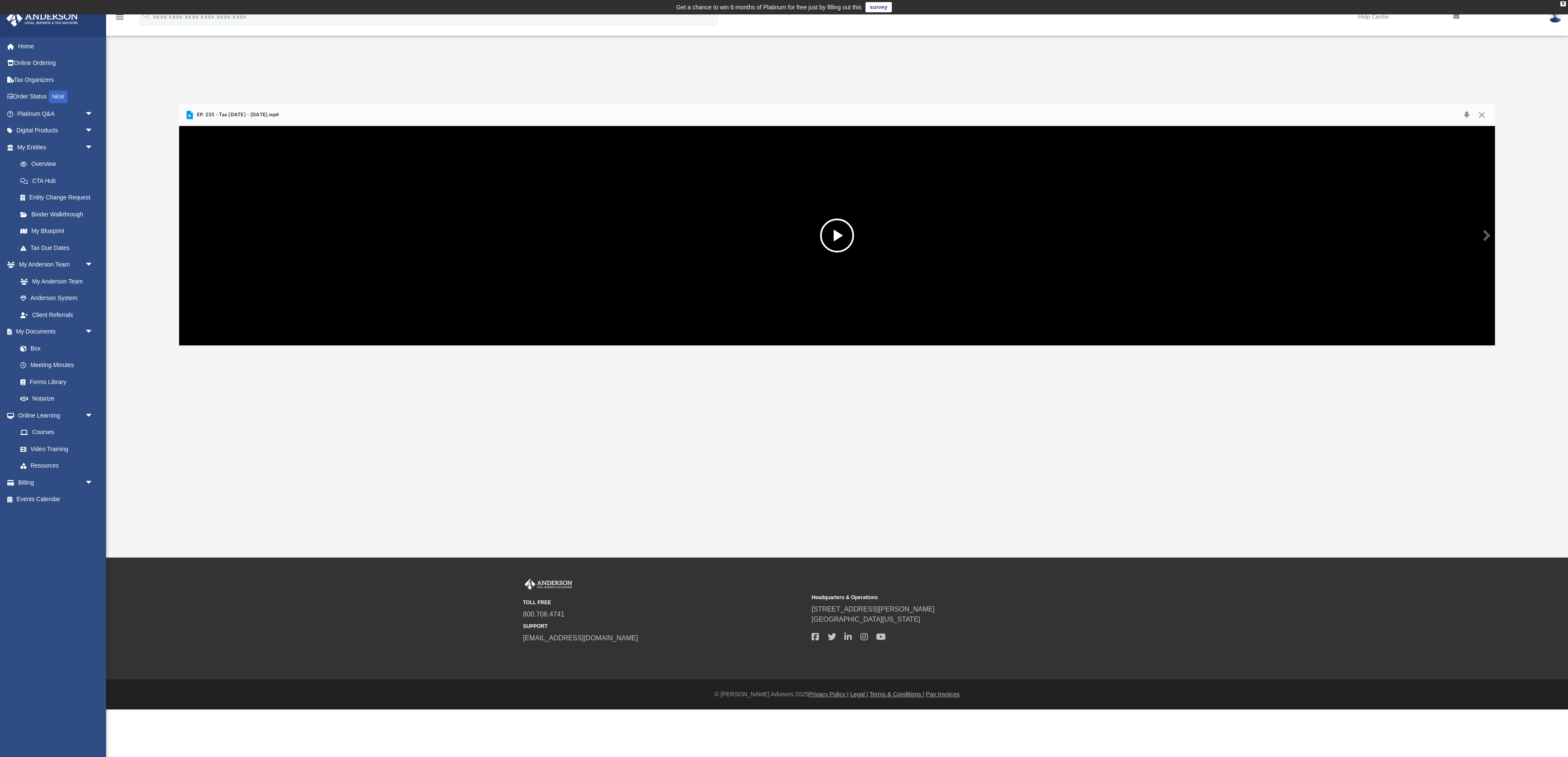
scroll to position [151, 0]
click at [599, 430] on video "File preview" at bounding box center [837, 236] width 779 height 389
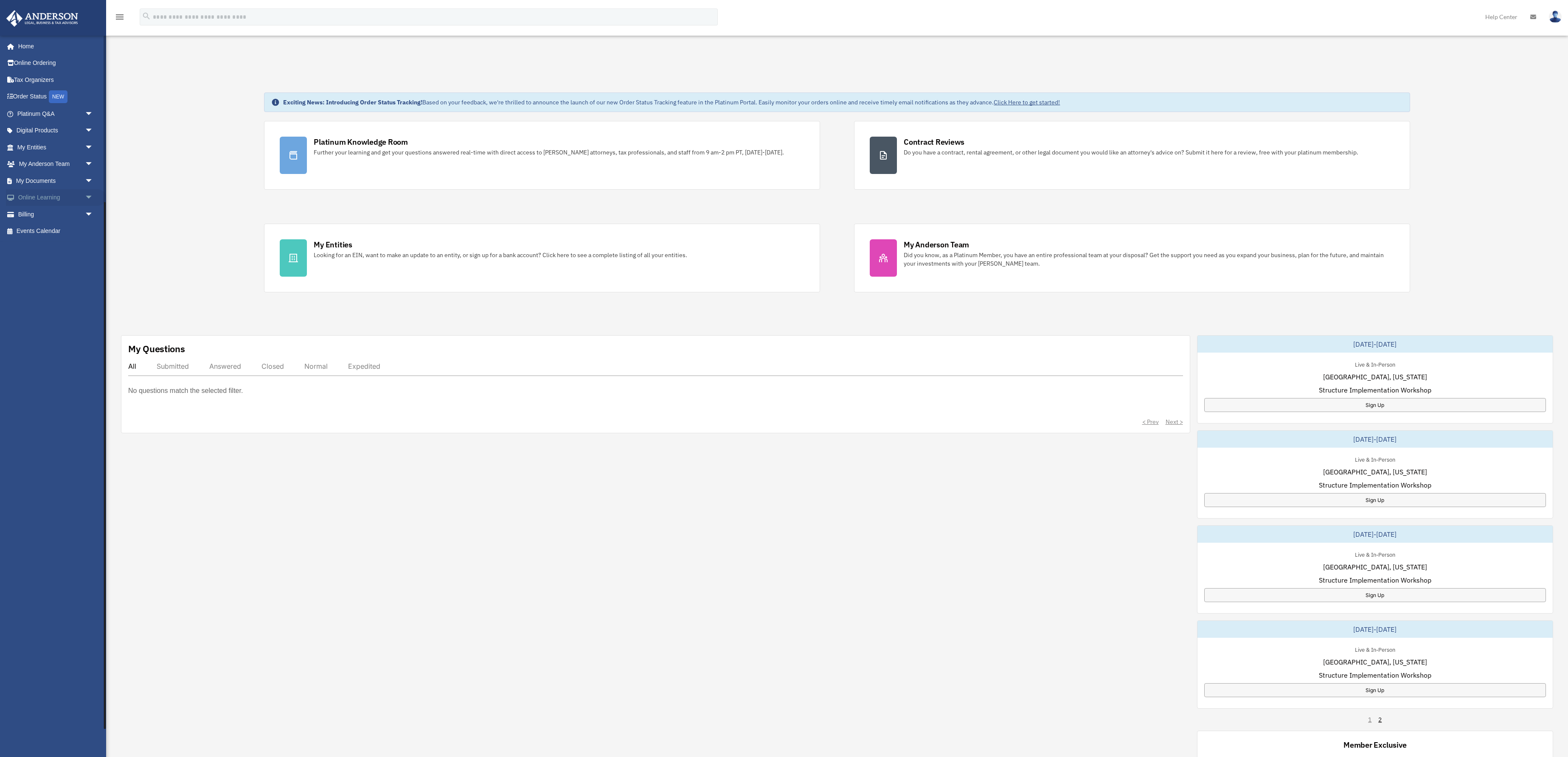
scroll to position [218, 0]
click at [51, 206] on link "Online Learning arrow_drop_down" at bounding box center [56, 197] width 100 height 17
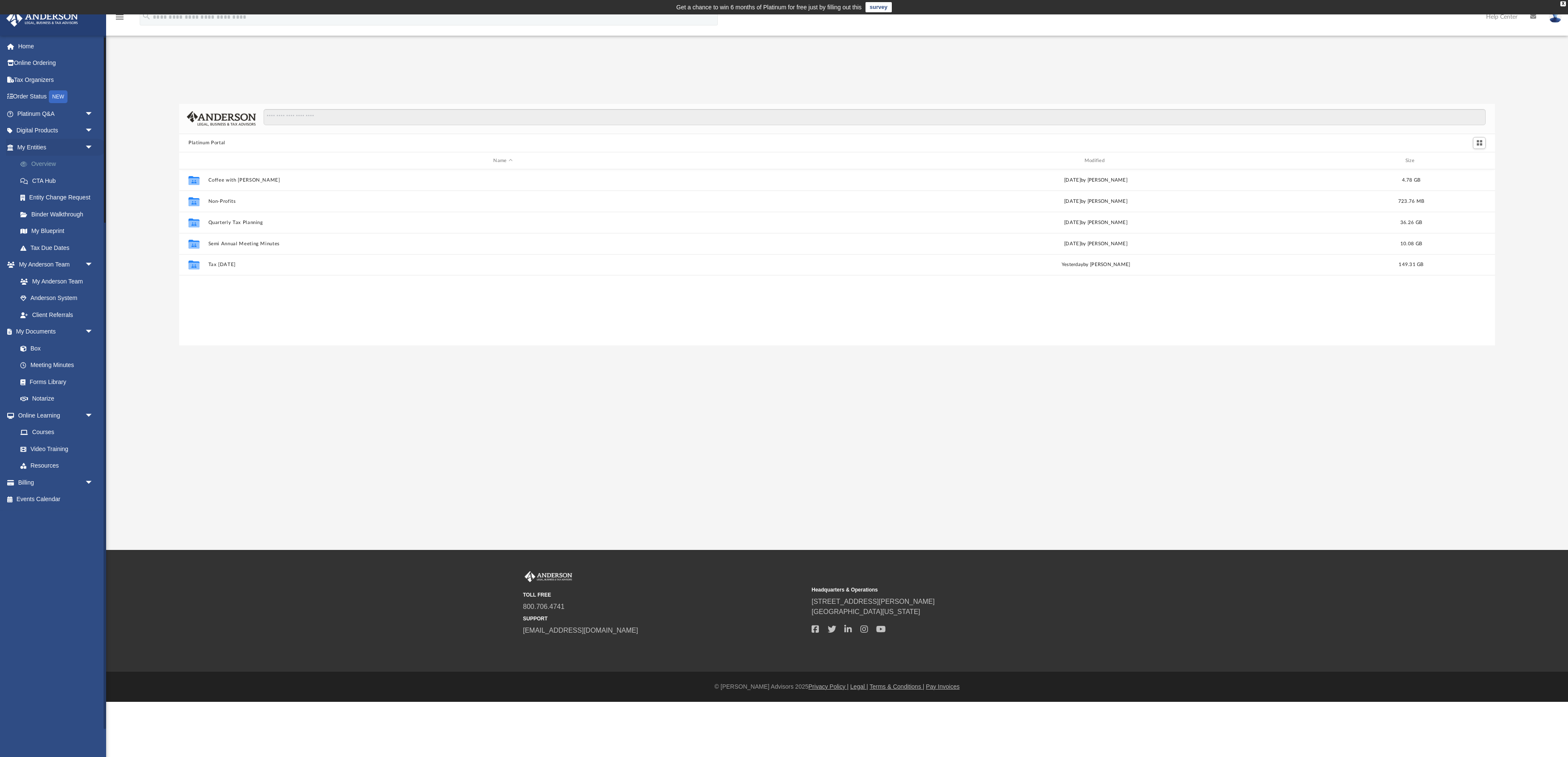
scroll to position [11, 0]
click at [71, 173] on link "Overview" at bounding box center [59, 164] width 94 height 17
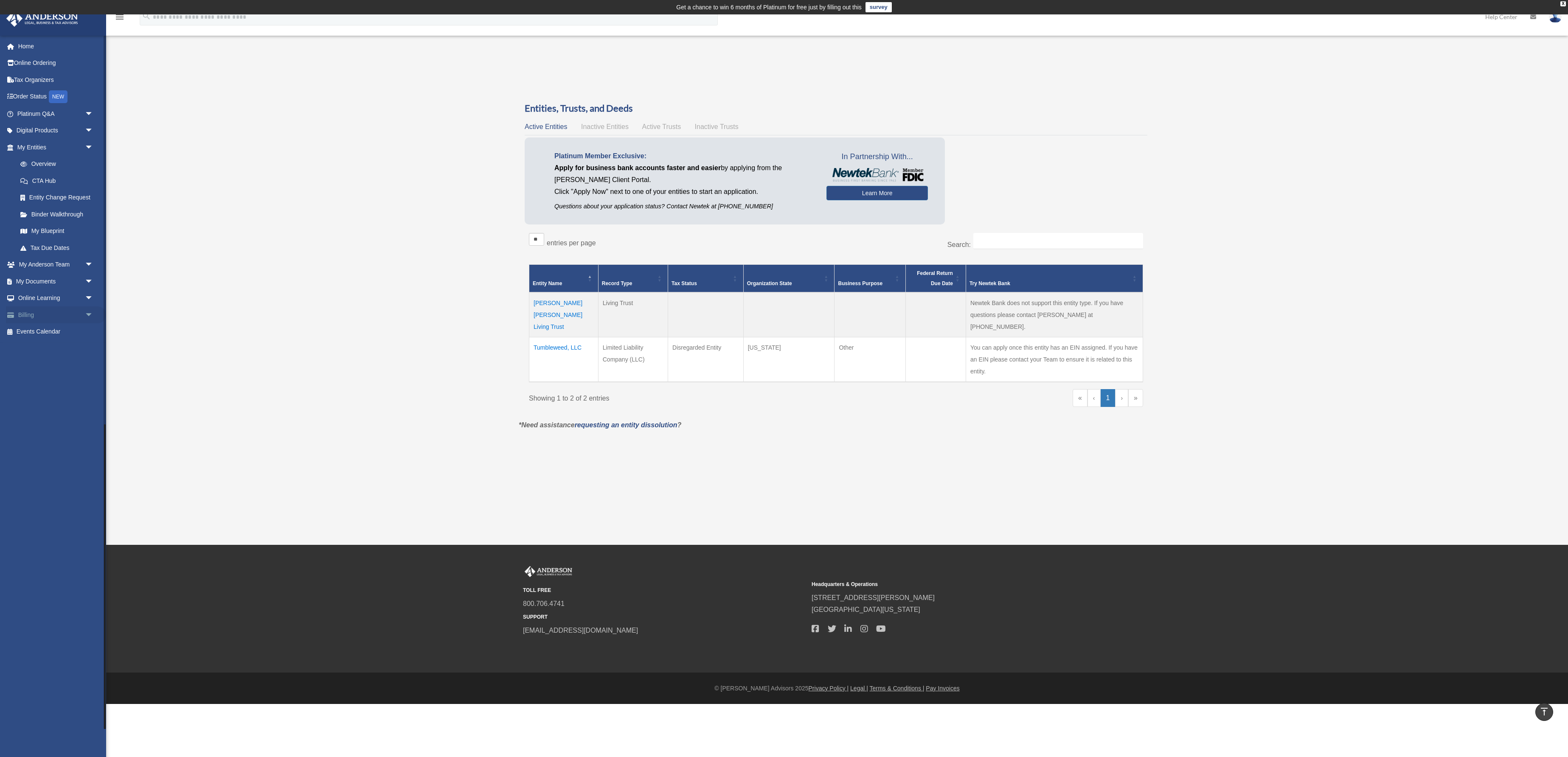
scroll to position [881, 0]
click at [43, 340] on link "Events Calendar" at bounding box center [56, 331] width 100 height 17
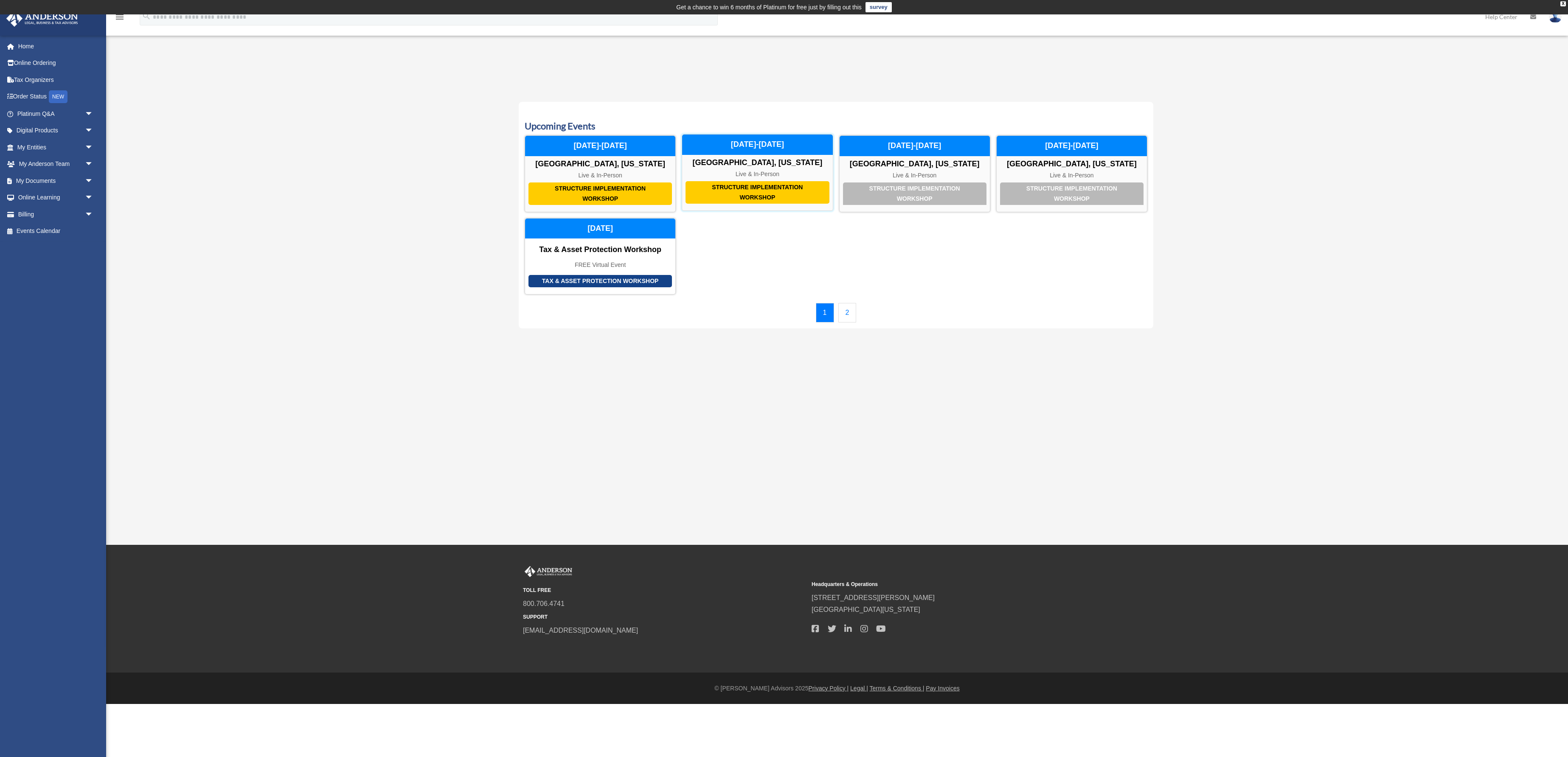
click at [766, 203] on div "Structure Implementation Workshop" at bounding box center [757, 192] width 144 height 22
